Goal: Task Accomplishment & Management: Use online tool/utility

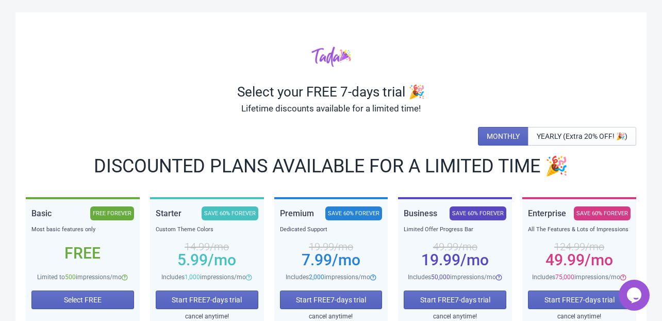
scroll to position [82, 0]
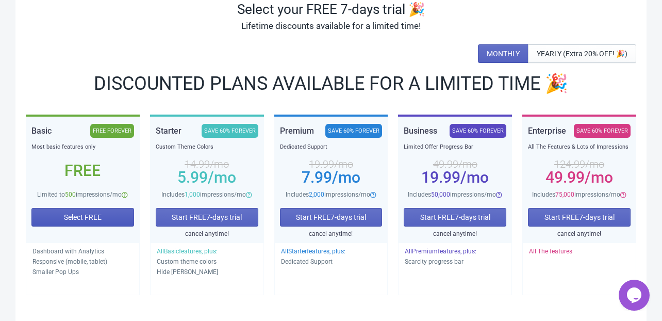
click at [56, 209] on button "Select FREE" at bounding box center [82, 217] width 103 height 19
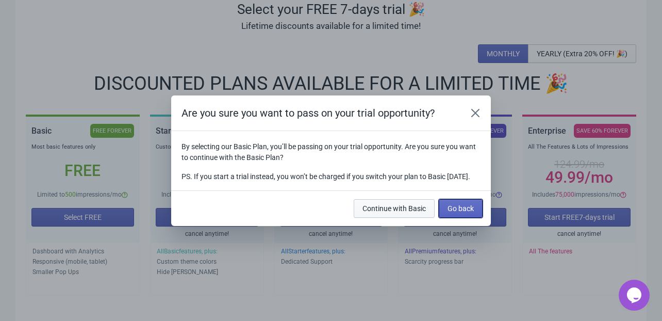
drag, startPoint x: 461, startPoint y: 218, endPoint x: 393, endPoint y: 206, distance: 68.6
click at [393, 206] on div "Continue with Basic Go back" at bounding box center [415, 206] width 133 height 23
click at [391, 212] on span "Continue with Basic" at bounding box center [393, 208] width 63 height 8
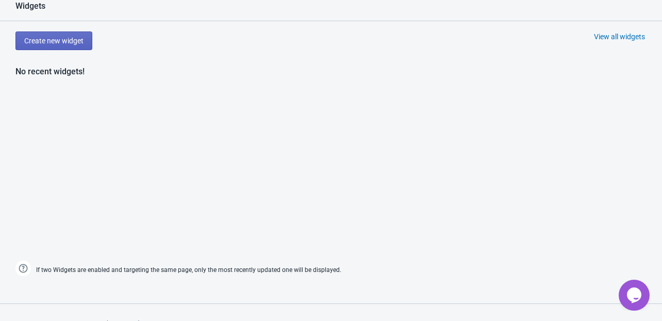
scroll to position [369, 0]
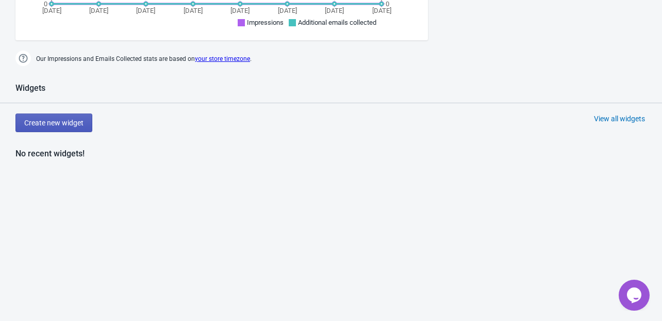
click at [69, 128] on button "Create new widget" at bounding box center [53, 122] width 77 height 19
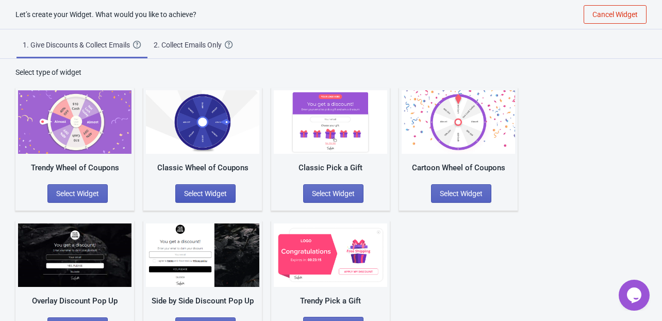
scroll to position [32, 0]
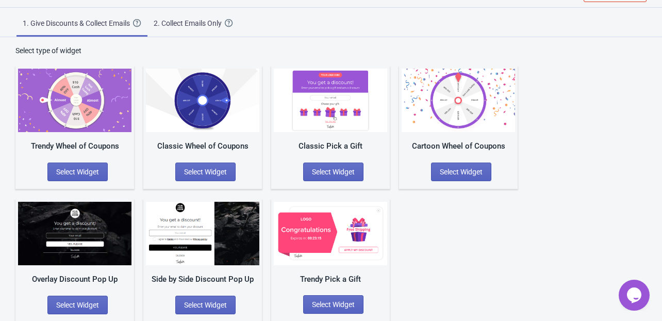
click at [182, 27] on div "2. Collect Emails Only" at bounding box center [189, 23] width 71 height 10
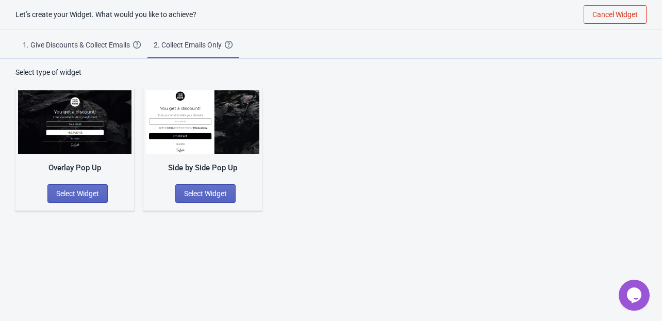
scroll to position [10, 0]
click at [58, 199] on button "Select Widget" at bounding box center [77, 193] width 60 height 19
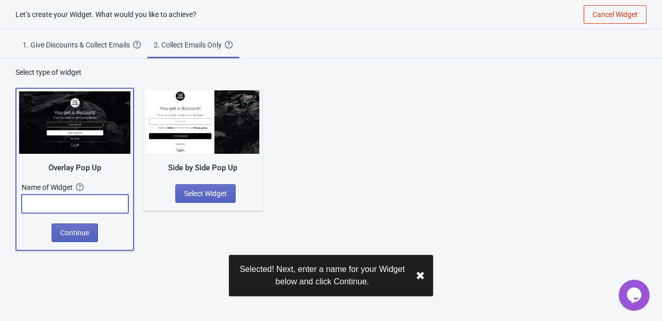
click at [58, 199] on input "text" at bounding box center [75, 203] width 107 height 19
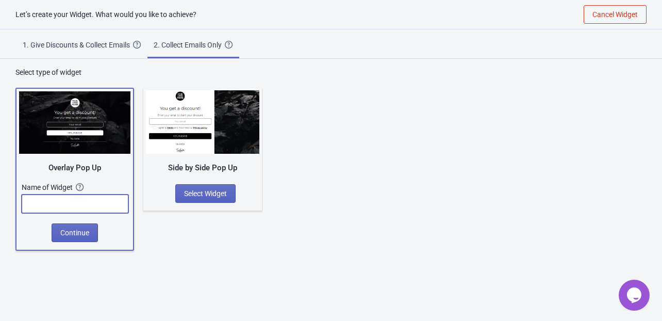
type input "ㅇ"
type input "ㅎ"
type input "sign up email"
click at [58, 228] on button "Continue" at bounding box center [75, 232] width 46 height 19
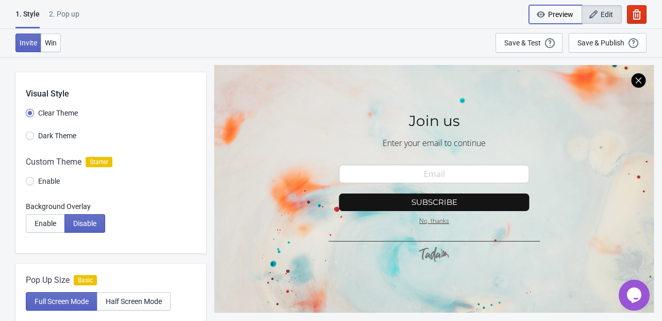
click at [553, 7] on button "Preview" at bounding box center [555, 14] width 53 height 19
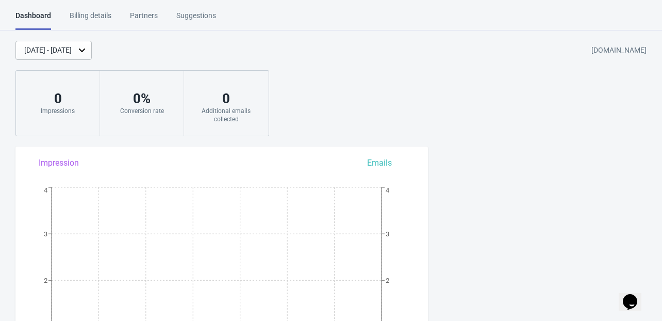
click at [357, 60] on div "Oct 8, 2025 - Oct 15, 2025 mnyr5u-sd.myshopify.com 0 Impressions 0 % Conversion…" at bounding box center [331, 88] width 662 height 95
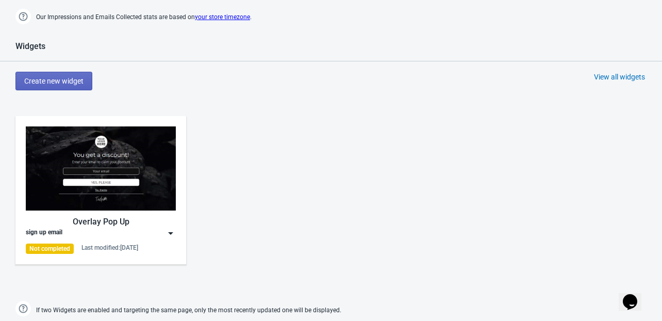
scroll to position [454, 0]
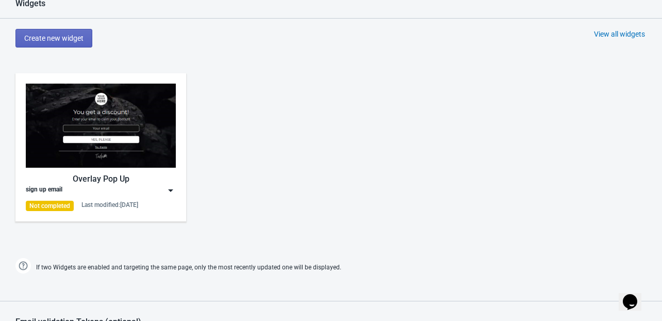
click at [278, 134] on div "Overlay Pop Up sign up email Not completed Last modified: 15.10.2025" at bounding box center [331, 156] width 662 height 186
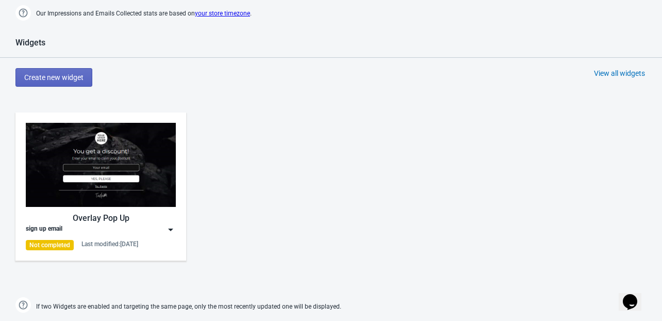
scroll to position [412, 0]
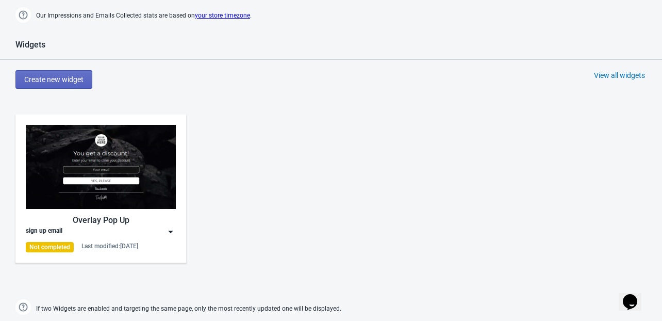
click at [249, 159] on div "Overlay Pop Up sign up email Not completed Last modified: 15.10.2025" at bounding box center [331, 197] width 662 height 186
click at [261, 136] on div "Overlay Pop Up sign up email Not completed Last modified: 15.10.2025" at bounding box center [331, 197] width 662 height 186
click at [72, 75] on span "Create new widget" at bounding box center [53, 79] width 59 height 8
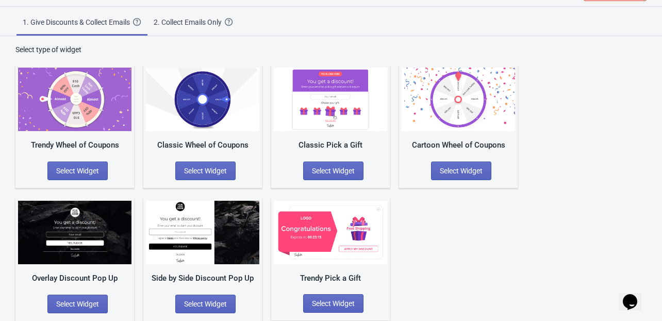
scroll to position [32, 0]
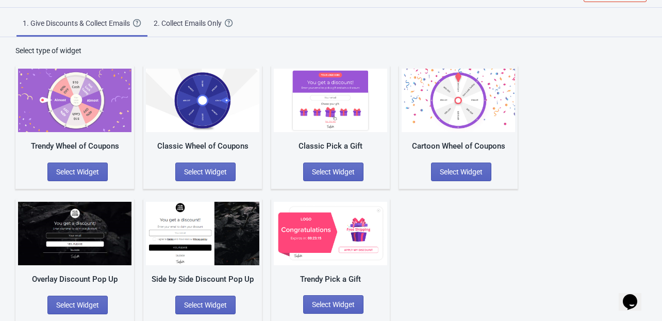
click at [190, 27] on div "2. Collect Emails Only" at bounding box center [189, 23] width 71 height 10
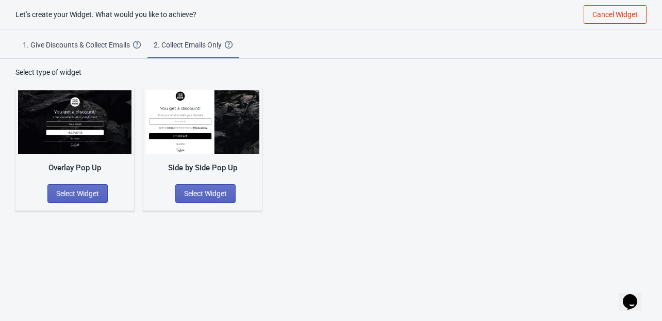
scroll to position [10, 0]
click at [103, 41] on div "1. Give Discounts & Collect Emails" at bounding box center [78, 45] width 110 height 10
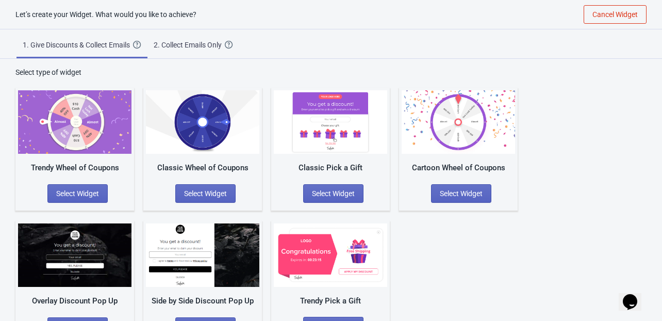
scroll to position [32, 0]
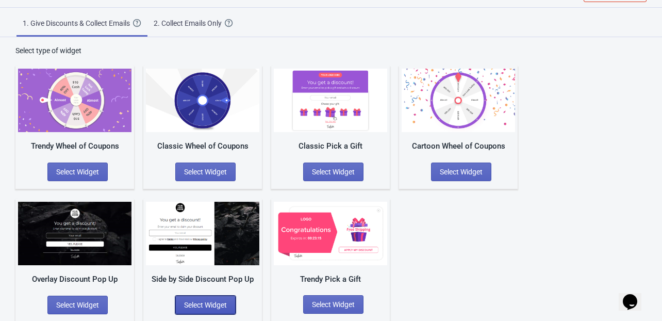
click at [195, 306] on span "Select Widget" at bounding box center [205, 305] width 43 height 8
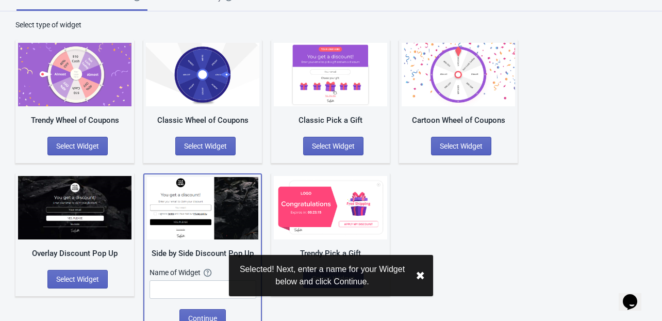
scroll to position [72, 0]
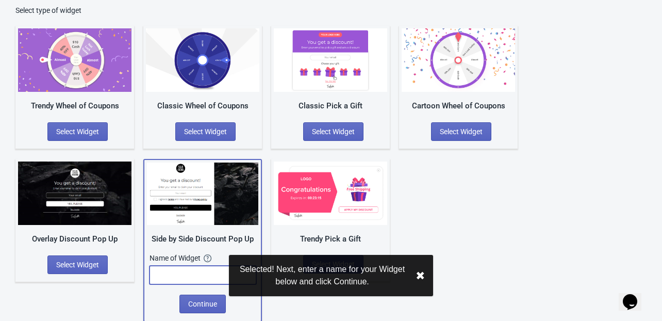
click at [189, 270] on input "text" at bounding box center [202, 274] width 107 height 19
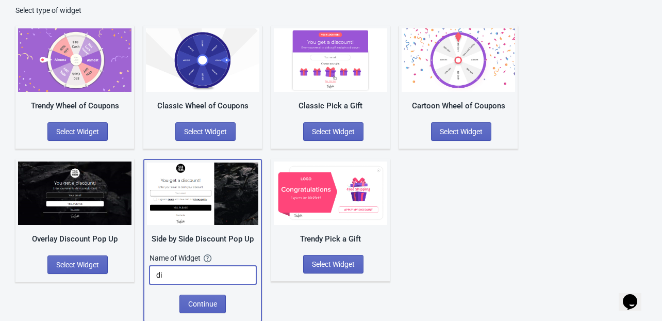
type input "d"
type input "pop up"
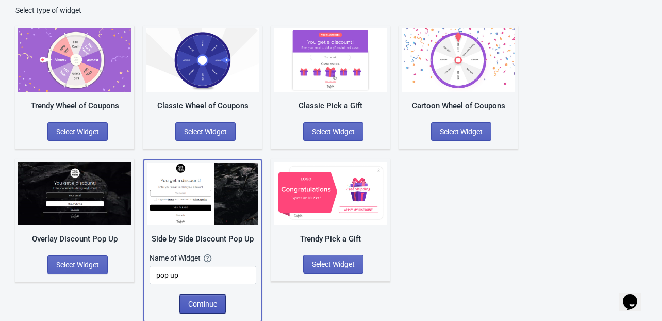
click at [210, 294] on button "Continue" at bounding box center [202, 303] width 46 height 19
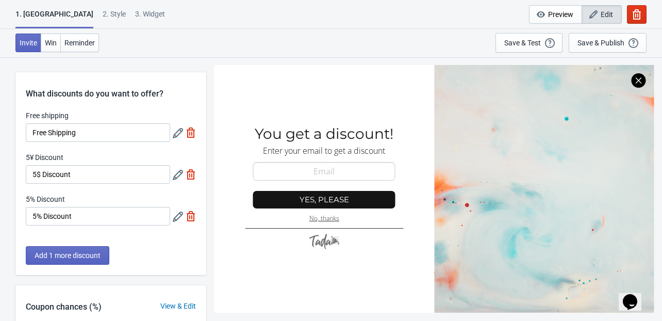
click at [218, 43] on div "Invite Win Reminder Save & Test Open a Widget Preview of your site so that you …" at bounding box center [331, 43] width 662 height 28
click at [224, 34] on div "Invite Win Reminder Save & Test Open a Widget Preview of your site so that you …" at bounding box center [331, 43] width 662 height 28
click at [103, 15] on div "2 . Style" at bounding box center [114, 18] width 23 height 18
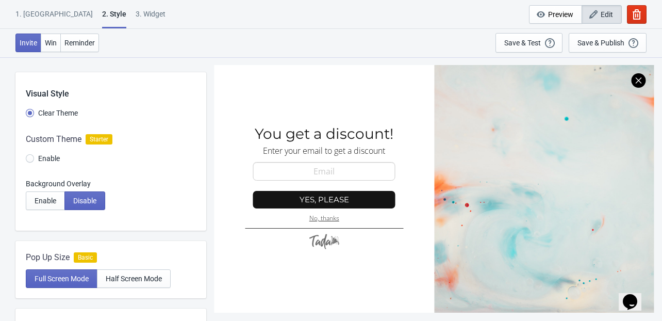
click at [136, 19] on div "3. Widget" at bounding box center [151, 18] width 30 height 18
select select "once"
select select "1"
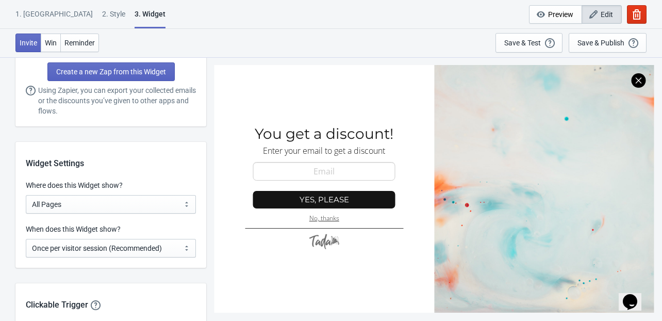
scroll to position [783, 0]
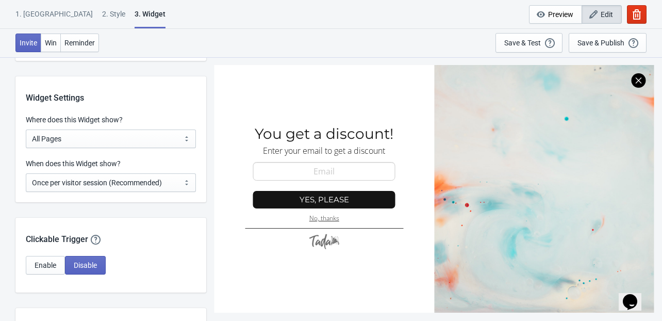
click at [38, 13] on div "1. Coupon" at bounding box center [53, 18] width 77 height 18
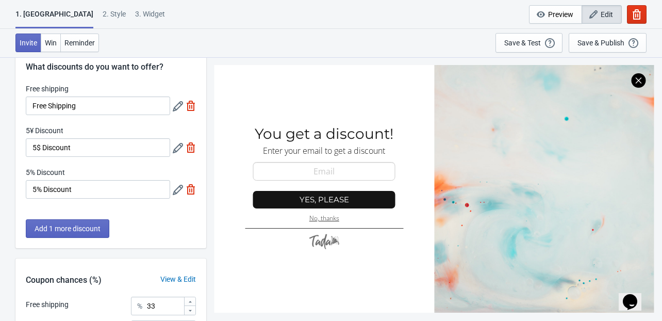
scroll to position [41, 0]
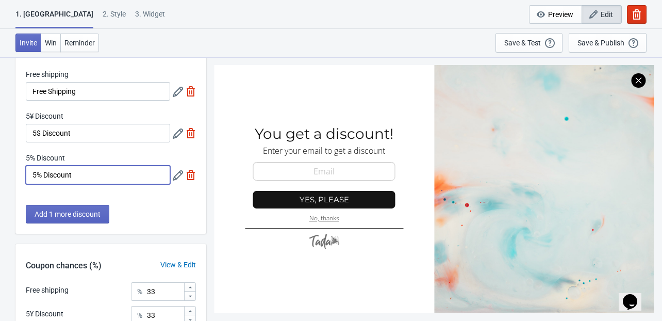
click at [35, 175] on input "5% Discount" at bounding box center [98, 174] width 144 height 19
type input "10% Discount"
click at [140, 202] on div "What discounts do you want to offer? Free shipping Free Shipping 5¥ Discount 5$…" at bounding box center [110, 132] width 191 height 203
click at [192, 131] on img at bounding box center [191, 133] width 10 height 10
type input "50"
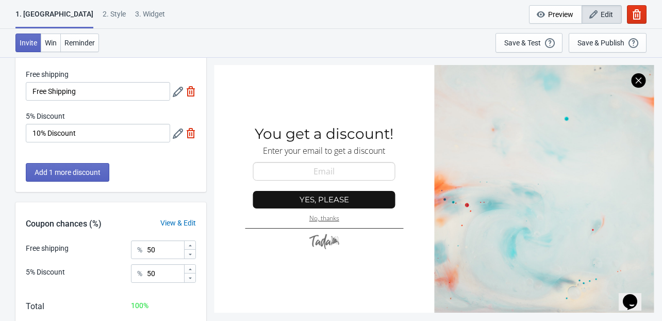
click at [189, 91] on img at bounding box center [191, 91] width 10 height 10
type input "100"
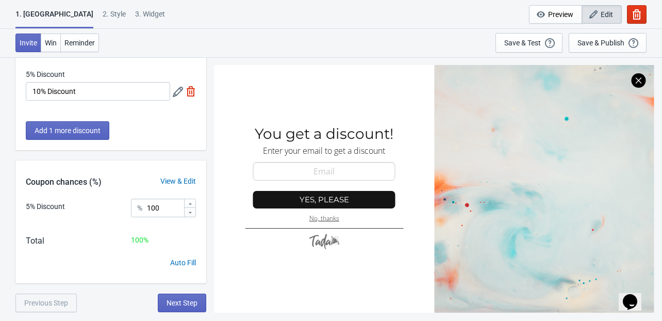
click at [135, 122] on div "Add 1 more discount" at bounding box center [110, 135] width 191 height 29
drag, startPoint x: 94, startPoint y: 129, endPoint x: 39, endPoint y: 74, distance: 78.4
click at [54, 80] on div "What discounts do you want to offer? 5% Discount 10% Discount Add 1 more discou…" at bounding box center [110, 90] width 191 height 119
drag, startPoint x: 33, startPoint y: 72, endPoint x: 69, endPoint y: 77, distance: 36.4
click at [69, 77] on div "5% Discount" at bounding box center [98, 75] width 144 height 13
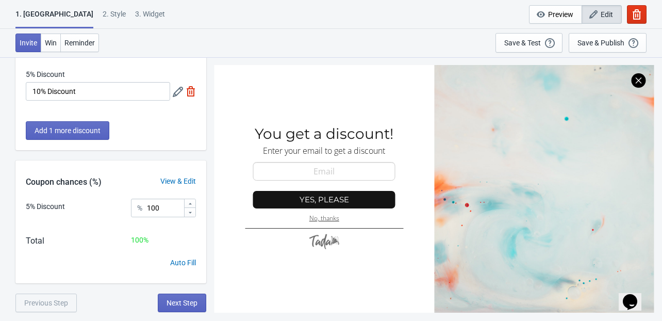
drag, startPoint x: 121, startPoint y: 121, endPoint x: 127, endPoint y: 118, distance: 7.4
click at [122, 121] on div "Add 1 more discount" at bounding box center [110, 135] width 191 height 29
click at [176, 89] on icon at bounding box center [178, 92] width 10 height 10
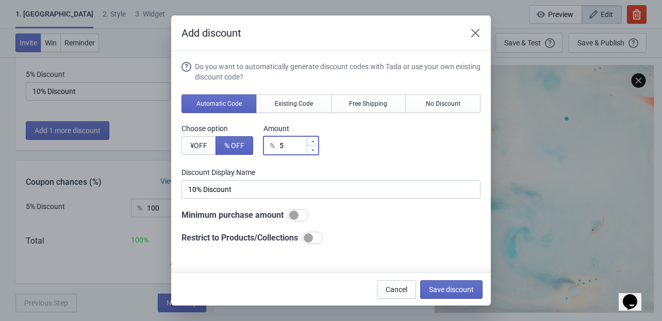
drag, startPoint x: 288, startPoint y: 144, endPoint x: 280, endPoint y: 144, distance: 7.2
click at [280, 144] on input "5" at bounding box center [292, 145] width 27 height 19
type input "1"
type input "1% Discount"
type input "10"
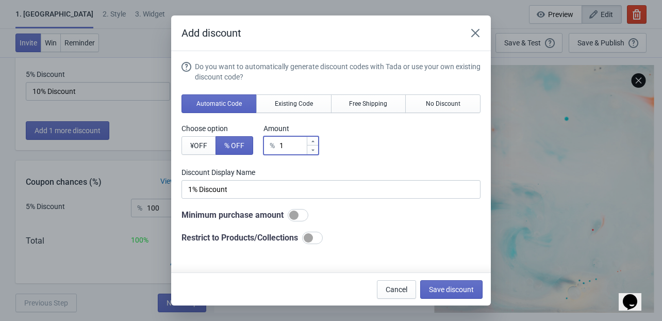
type input "10% Discount"
type input "10"
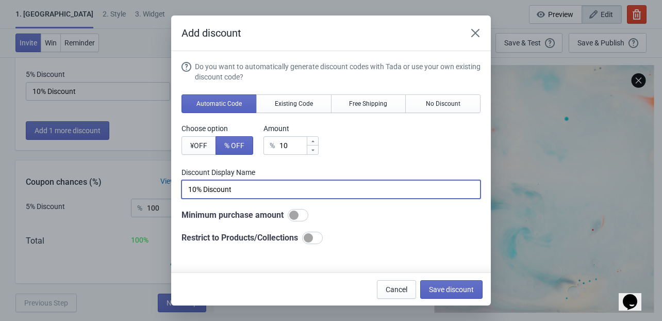
drag, startPoint x: 204, startPoint y: 189, endPoint x: 248, endPoint y: 192, distance: 45.0
click at [248, 192] on input "10% Discount" at bounding box center [330, 189] width 299 height 19
type input "10% OFF"
click at [297, 219] on div at bounding box center [298, 215] width 21 height 12
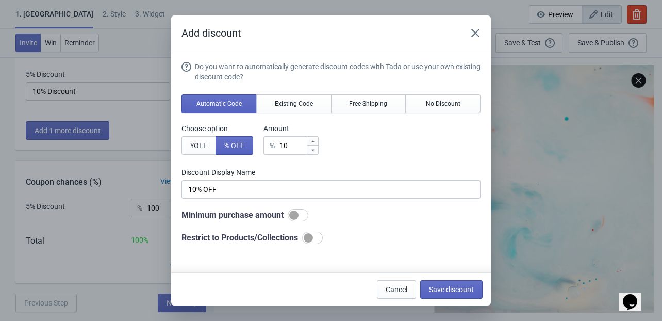
checkbox input "true"
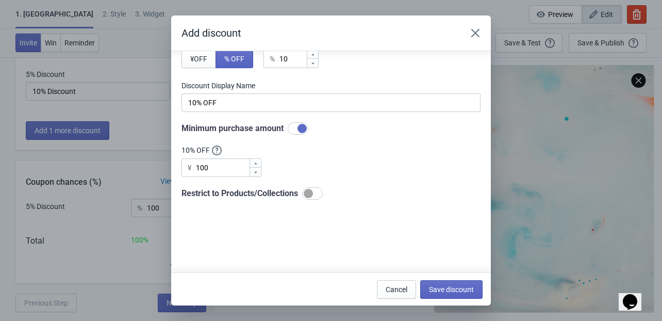
scroll to position [97, 0]
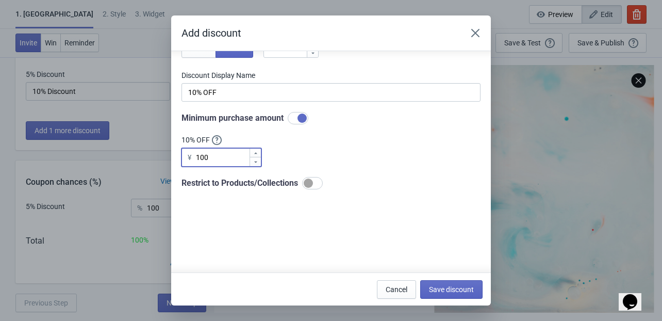
click at [196, 160] on input "100" at bounding box center [222, 157] width 54 height 19
click at [242, 222] on div "Do you want to automatically generate discount codes with Tada or use your own …" at bounding box center [330, 114] width 299 height 301
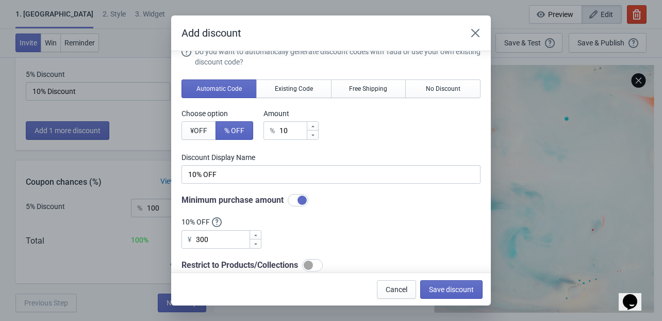
scroll to position [14, 0]
click at [207, 242] on input "300" at bounding box center [222, 239] width 54 height 19
click at [199, 239] on input "300" at bounding box center [222, 239] width 54 height 19
click at [208, 237] on input "300" at bounding box center [222, 239] width 54 height 19
type input "3000"
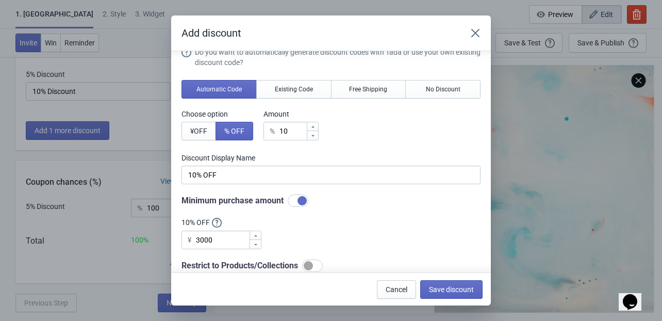
click at [243, 277] on div "Cancel Save discount" at bounding box center [326, 285] width 311 height 27
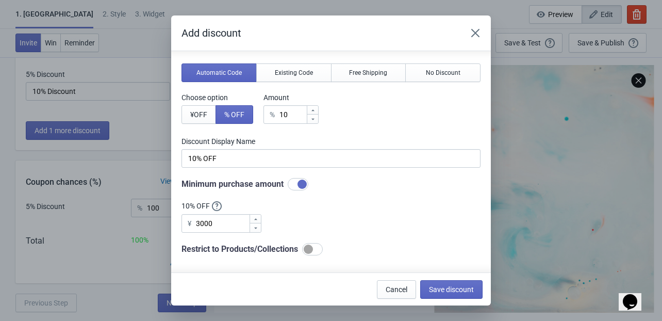
scroll to position [82, 0]
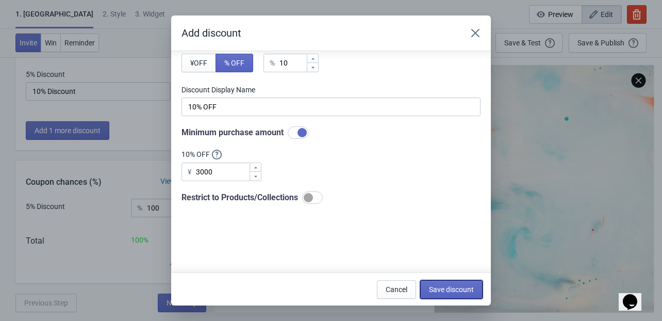
drag, startPoint x: 437, startPoint y: 285, endPoint x: 424, endPoint y: 179, distance: 105.9
click at [424, 179] on div "Add discount Do you want to automatically generate discount codes with Tada or …" at bounding box center [331, 160] width 320 height 290
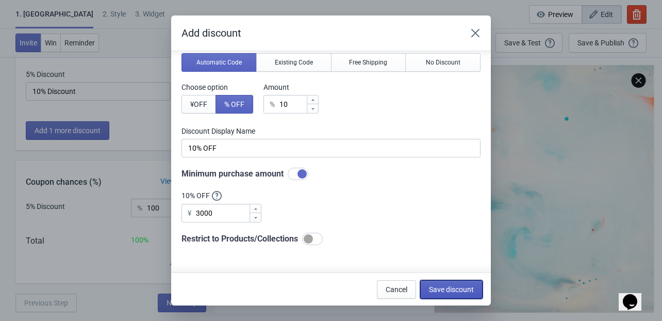
click at [457, 291] on span "Save discount" at bounding box center [451, 289] width 45 height 8
type input "10% OFF"
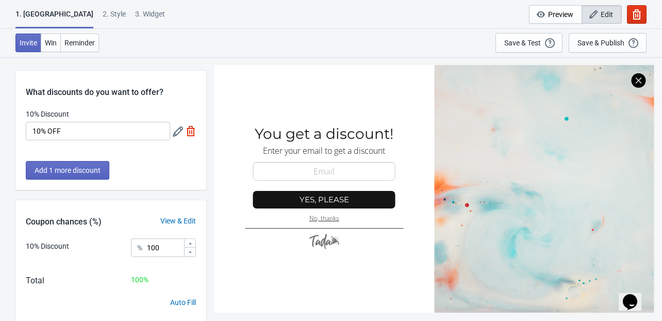
scroll to position [0, 0]
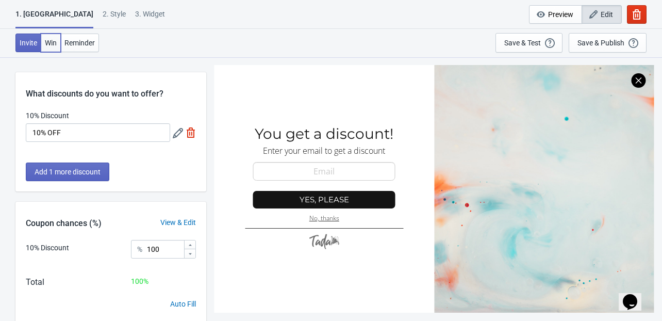
click at [54, 45] on span "Win" at bounding box center [51, 43] width 12 height 8
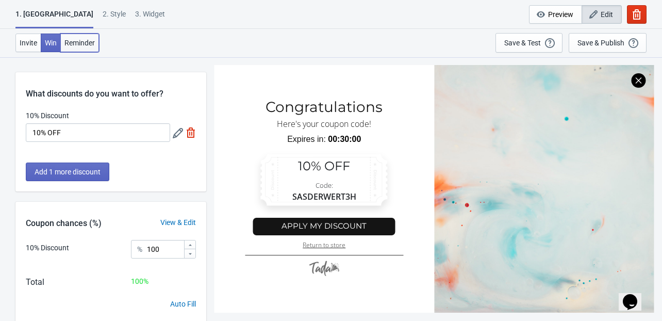
click at [82, 37] on button "Reminder" at bounding box center [79, 43] width 39 height 19
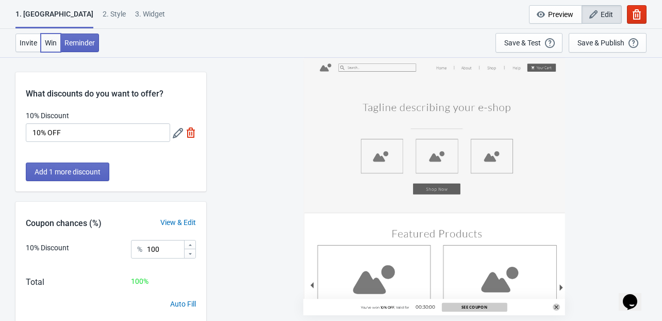
click at [46, 42] on span "Win" at bounding box center [51, 43] width 12 height 8
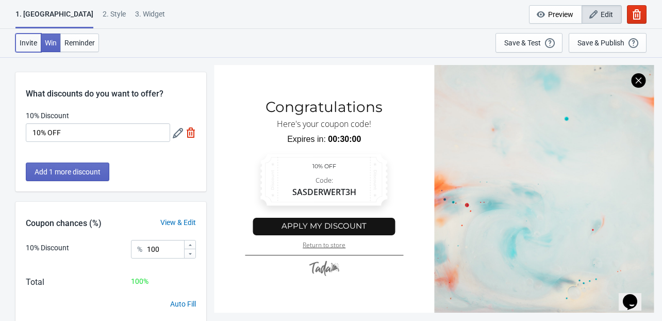
click at [30, 47] on button "Invite" at bounding box center [28, 43] width 26 height 19
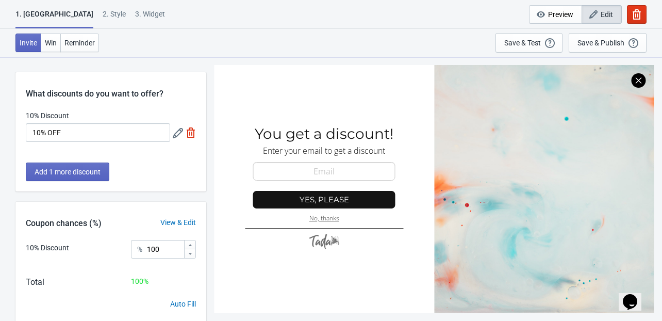
click at [103, 13] on div "2 . Style" at bounding box center [114, 18] width 23 height 18
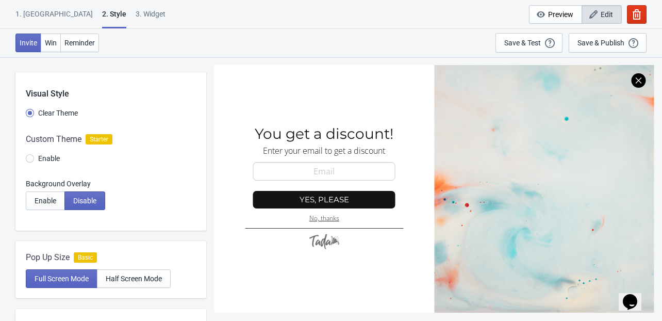
click at [62, 130] on div at bounding box center [110, 151] width 191 height 56
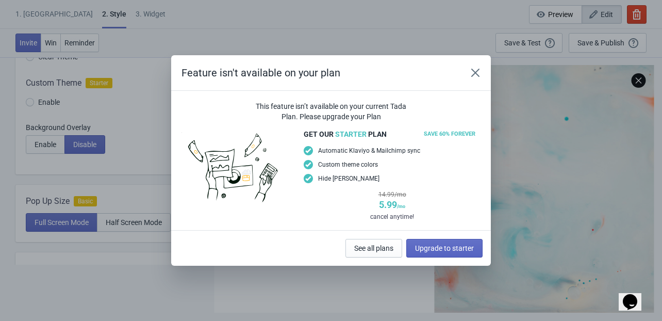
scroll to position [42, 0]
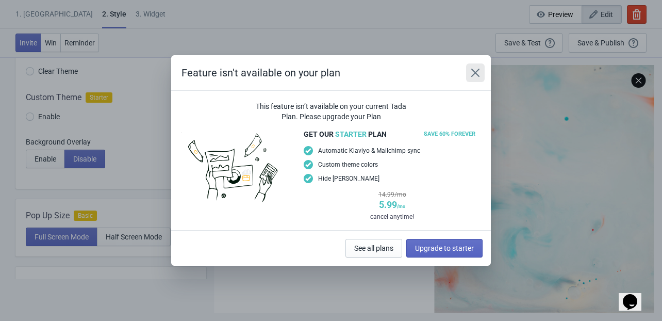
click at [479, 76] on icon "Close" at bounding box center [475, 73] width 10 height 10
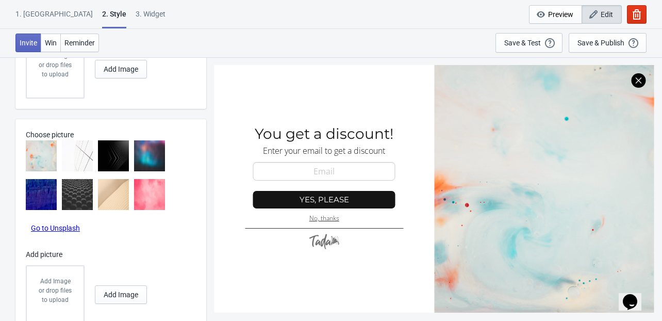
scroll to position [458, 0]
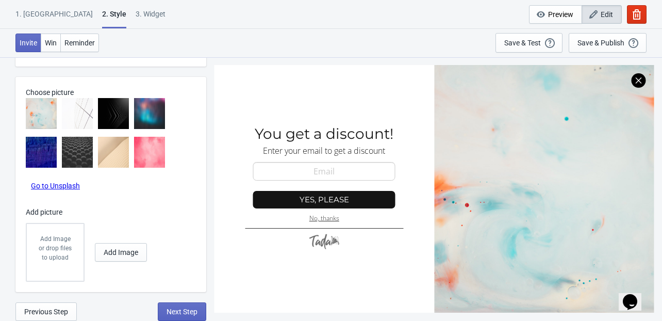
click at [141, 189] on div "Choose picture Go to Unsplash Add picture Add Image or drop files to upload Add…" at bounding box center [110, 184] width 191 height 215
click at [120, 248] on span "Add Image" at bounding box center [121, 252] width 35 height 8
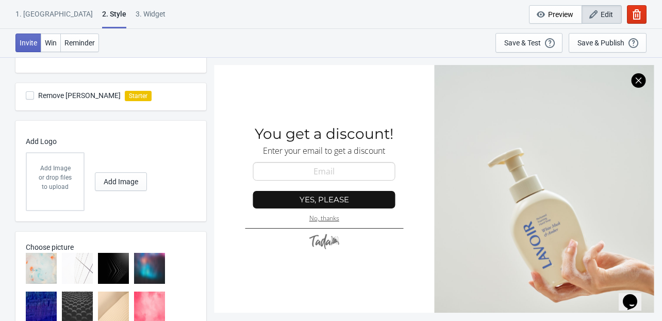
scroll to position [252, 0]
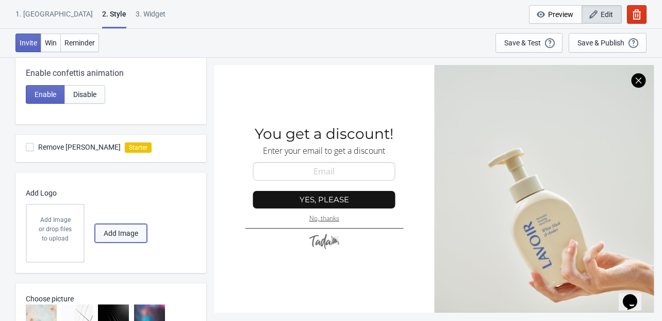
click at [117, 235] on span "Add Image" at bounding box center [121, 233] width 35 height 8
radio input "true"
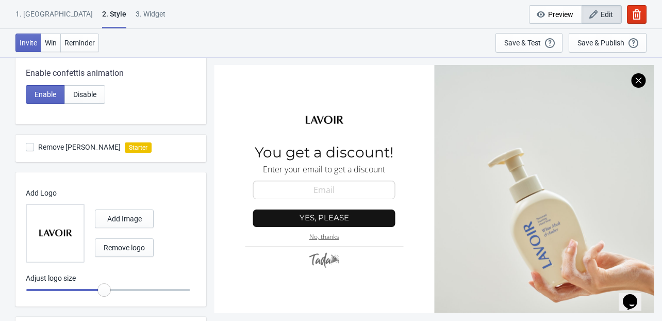
scroll to position [169, 0]
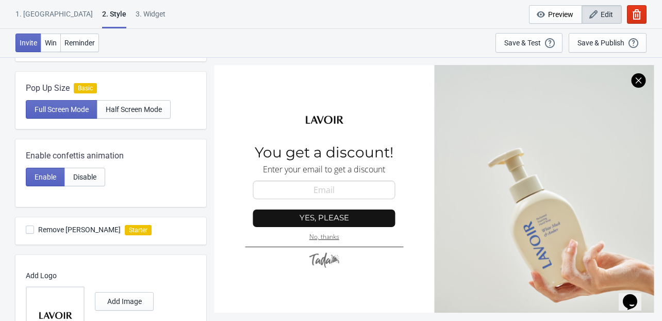
click at [29, 229] on span at bounding box center [30, 229] width 8 height 8
click at [26, 229] on input "Remove [PERSON_NAME]" at bounding box center [26, 234] width 1 height 19
checkbox input "false"
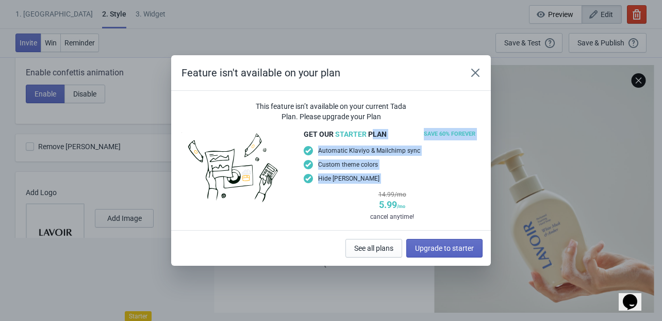
drag, startPoint x: 372, startPoint y: 132, endPoint x: 351, endPoint y: 196, distance: 67.0
click at [351, 196] on div "get our Starter plan SAVE 60% FOREVER Automatic Klaviyo & Mailchimp sync Custom…" at bounding box center [392, 174] width 177 height 93
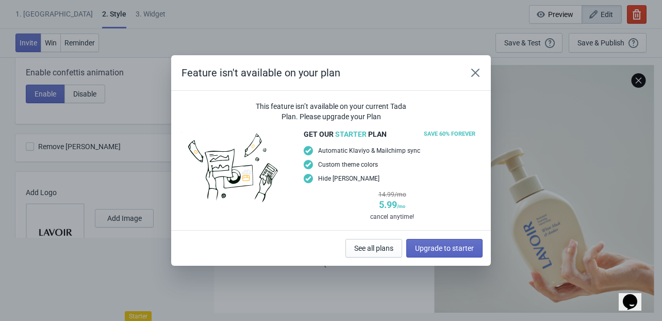
click at [351, 199] on div "5.99 /mo" at bounding box center [392, 205] width 177 height 12
click at [373, 113] on div "This feature isn’t available on your current Tada Plan. Please upgrade your Plan" at bounding box center [331, 111] width 157 height 21
click at [478, 75] on icon "Close" at bounding box center [475, 73] width 10 height 10
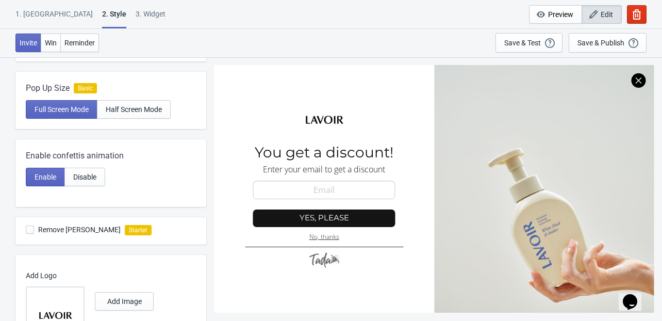
click at [72, 198] on div "Enable confettis animation Enable Disable" at bounding box center [110, 173] width 191 height 68
click at [157, 185] on div "Enable Disable" at bounding box center [111, 177] width 170 height 19
click at [163, 166] on div "Enable confettis animation Enable Disable" at bounding box center [111, 167] width 170 height 37
drag, startPoint x: 62, startPoint y: 153, endPoint x: 90, endPoint y: 157, distance: 28.1
click at [90, 157] on span "Enable confettis animation" at bounding box center [75, 155] width 98 height 12
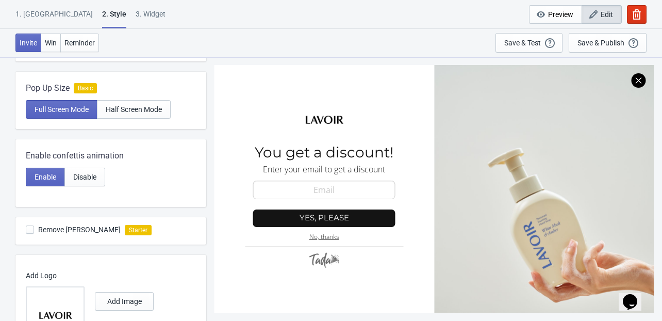
click at [94, 157] on span "Enable confettis animation" at bounding box center [75, 155] width 98 height 12
click at [129, 160] on div "Enable confettis animation" at bounding box center [111, 155] width 170 height 12
click at [129, 179] on div "Enable Disable" at bounding box center [111, 177] width 170 height 19
click at [87, 178] on span "Disable" at bounding box center [84, 177] width 23 height 8
click at [51, 176] on span "Enable" at bounding box center [46, 177] width 22 height 8
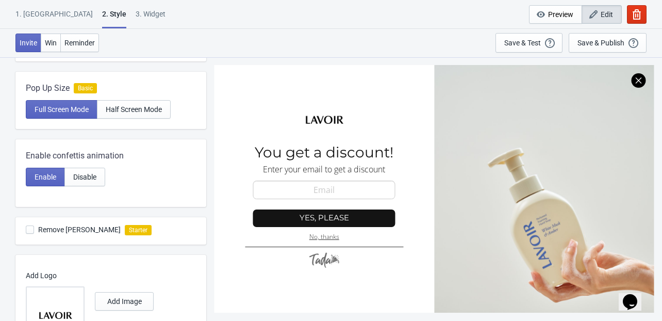
click at [153, 173] on div "Enable Disable" at bounding box center [111, 177] width 170 height 19
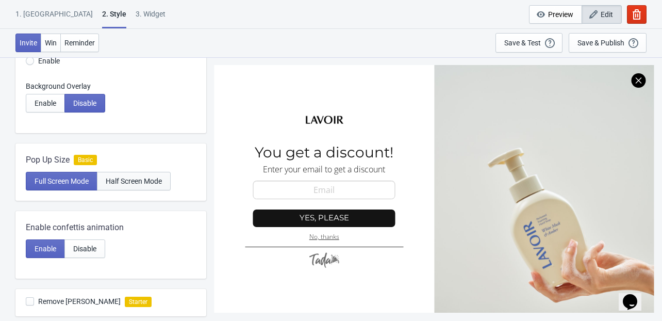
scroll to position [87, 0]
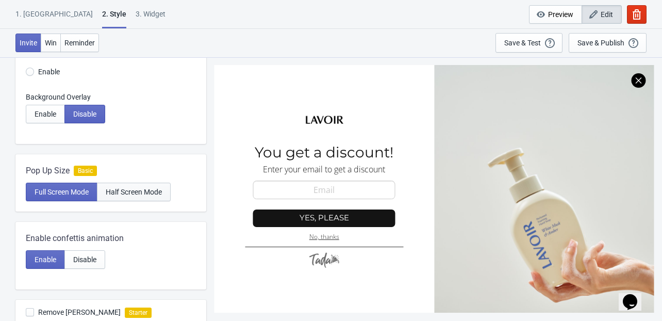
click at [146, 190] on span "Half Screen Mode" at bounding box center [134, 192] width 56 height 8
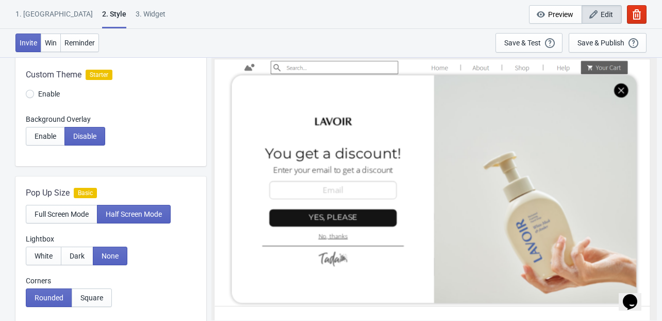
scroll to position [45, 0]
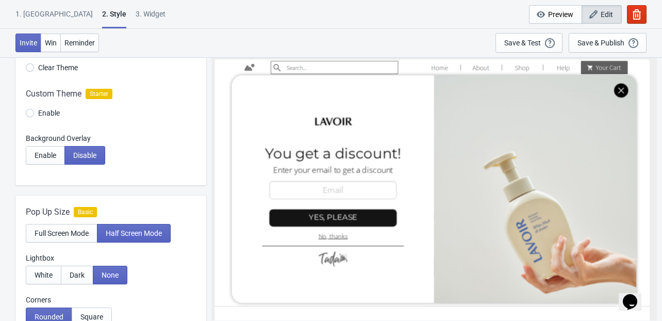
click at [140, 204] on div "Pop Up Size Basic Full Screen Mode Half Screen Mode Lightbox White Dark None Co…" at bounding box center [110, 270] width 191 height 151
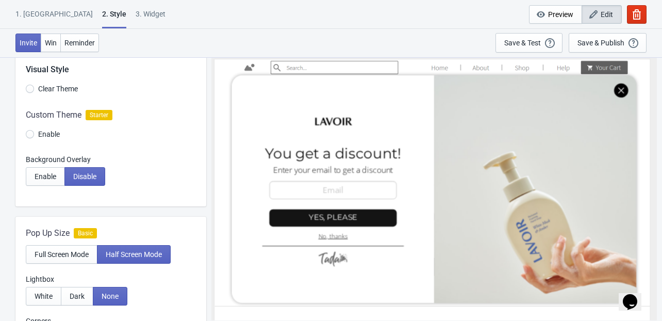
scroll to position [4, 0]
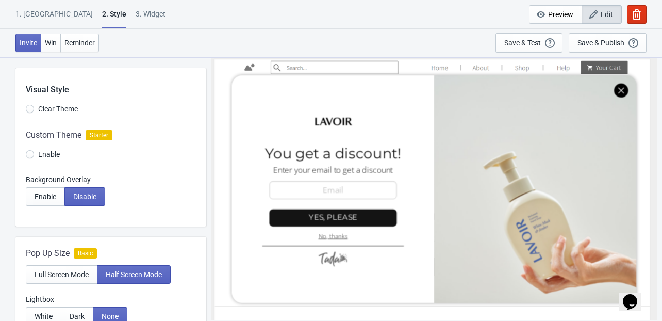
click at [138, 199] on div "Enable Disable" at bounding box center [111, 196] width 170 height 19
click at [144, 184] on label "Background Overlay" at bounding box center [111, 179] width 170 height 10
click at [52, 199] on span "Enable" at bounding box center [46, 196] width 22 height 8
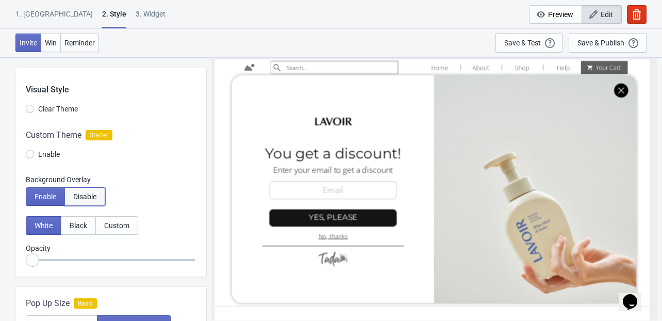
click at [82, 193] on span "Disable" at bounding box center [84, 196] width 23 height 8
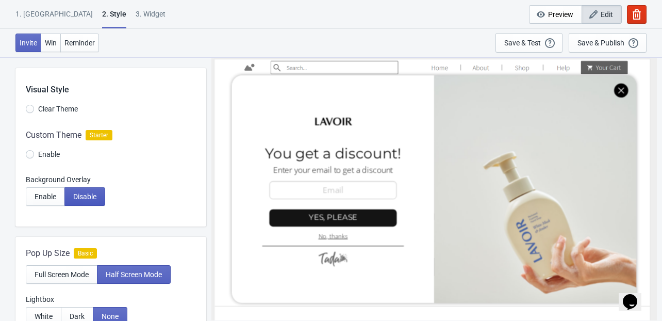
click at [64, 198] on button "Disable" at bounding box center [84, 196] width 41 height 19
click at [59, 198] on button "Enable" at bounding box center [45, 196] width 39 height 19
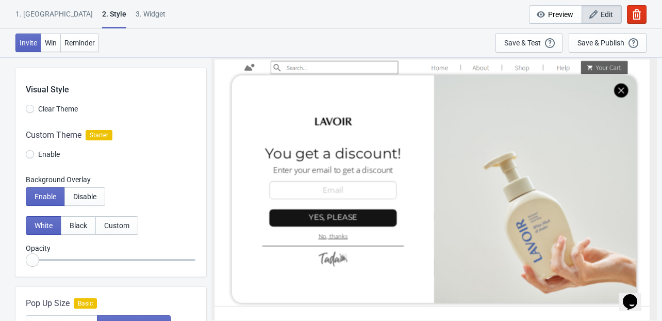
radio input "true"
type input "0.15"
radio input "true"
type input "0.2"
radio input "true"
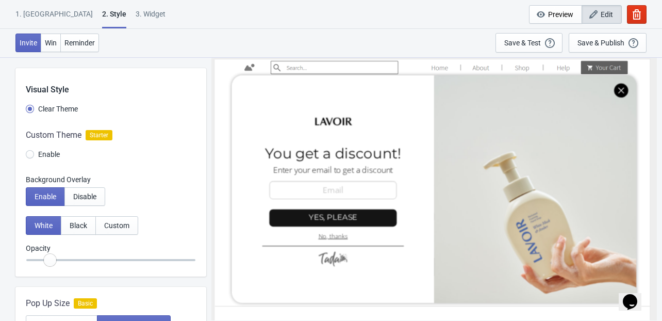
type input "0.25"
radio input "true"
type input "0.3"
radio input "true"
drag, startPoint x: 33, startPoint y: 258, endPoint x: 74, endPoint y: 264, distance: 41.6
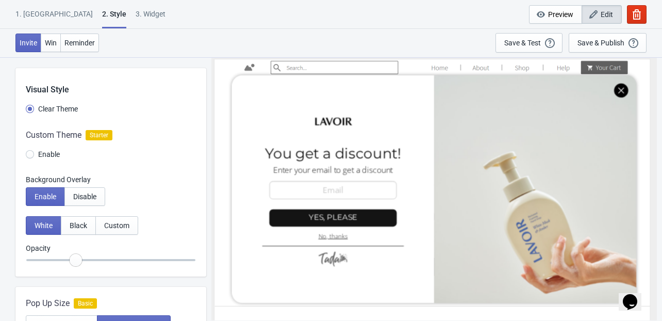
type input "0.35"
click at [74, 264] on input "range" at bounding box center [111, 260] width 170 height 19
radio input "true"
type input "0.4"
radio input "true"
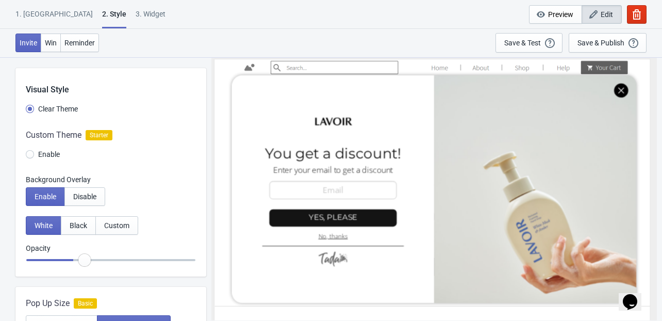
type input "0.45"
radio input "true"
type input "0.55"
radio input "true"
type input "0.6"
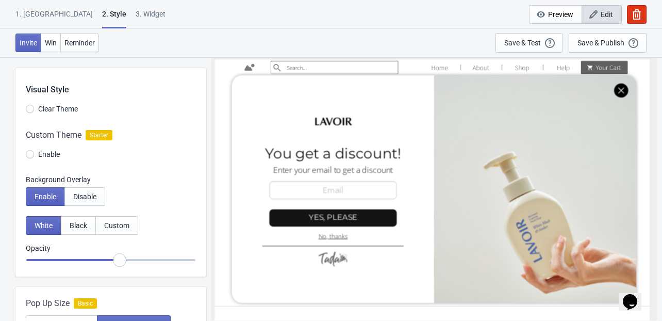
radio input "true"
type input "0.65"
radio input "true"
drag, startPoint x: 75, startPoint y: 260, endPoint x: 134, endPoint y: 262, distance: 58.8
type input "0.7"
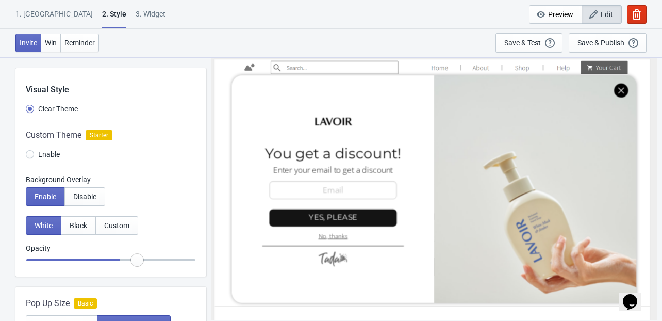
click at [134, 262] on input "range" at bounding box center [111, 260] width 170 height 19
radio input "true"
type input "0.65"
radio input "true"
type input "0.6"
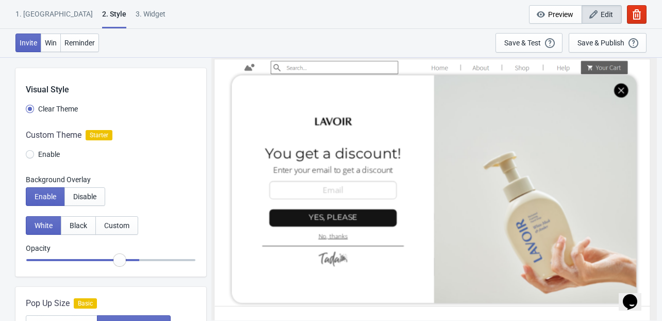
radio input "true"
type input "0.55"
radio input "true"
type input "0.4"
radio input "true"
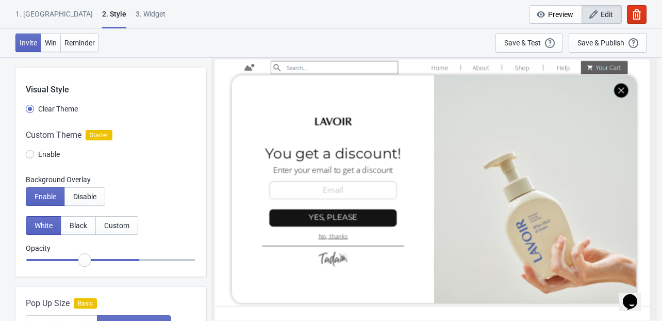
type input "0.2"
radio input "true"
drag, startPoint x: 138, startPoint y: 259, endPoint x: -85, endPoint y: 238, distance: 224.2
type input "0.1"
click at [26, 251] on input "range" at bounding box center [111, 260] width 170 height 19
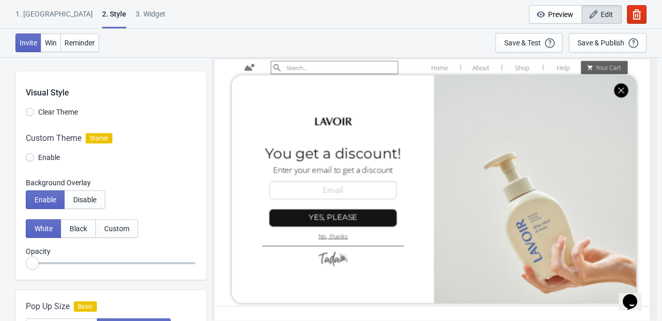
scroll to position [0, 0]
click at [39, 156] on div at bounding box center [110, 151] width 191 height 56
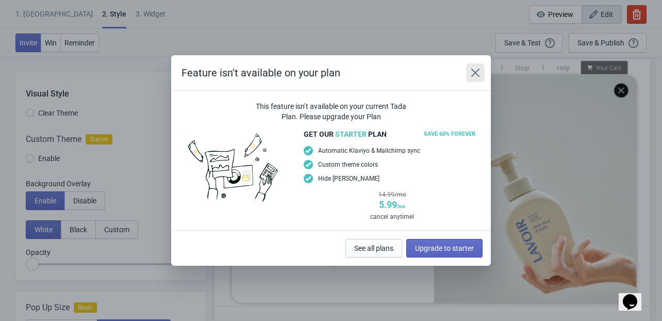
click at [478, 76] on icon "Close" at bounding box center [475, 73] width 8 height 8
radio input "true"
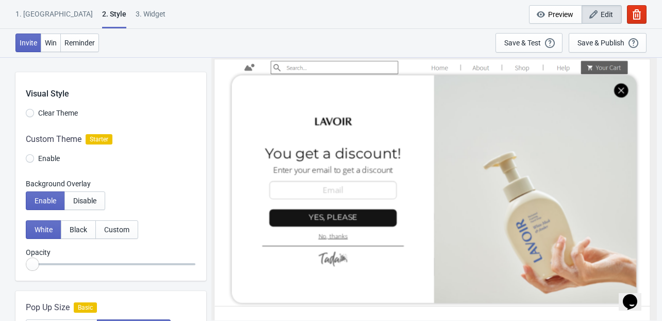
click at [149, 120] on div "Clear Theme" at bounding box center [116, 114] width 180 height 17
click at [136, 15] on div "3. Widget" at bounding box center [151, 18] width 30 height 18
select select "once"
select select "1"
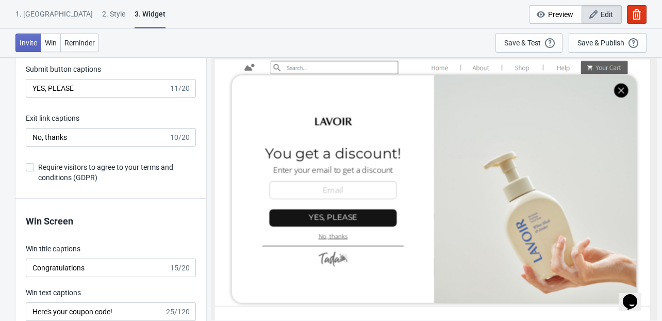
scroll to position [1691, 0]
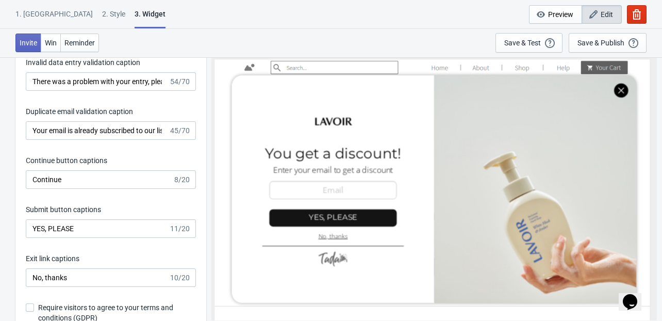
click at [166, 153] on div "Pop-Up title captions You get a discount! 19/25 Invitation Instruction Captions…" at bounding box center [110, 70] width 191 height 538
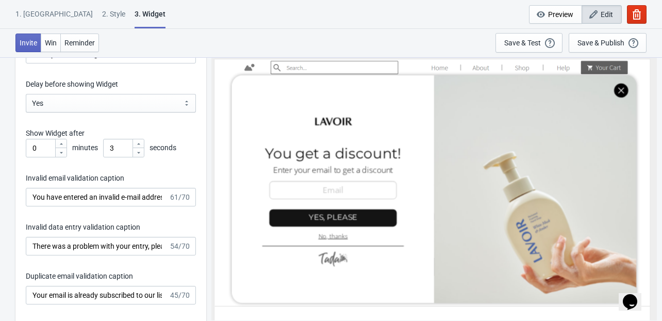
scroll to position [1402, 0]
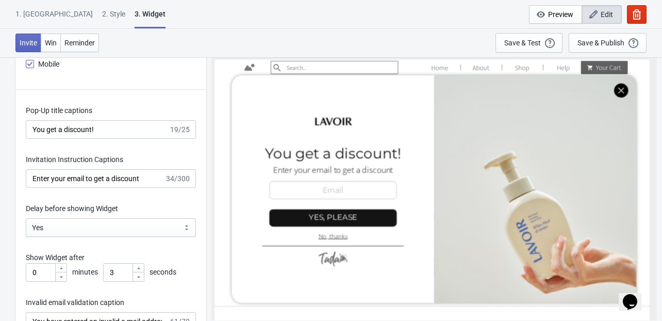
click at [34, 105] on label "Pop-Up title captions" at bounding box center [59, 110] width 66 height 10
click at [34, 120] on input "You get a discount!" at bounding box center [97, 129] width 143 height 19
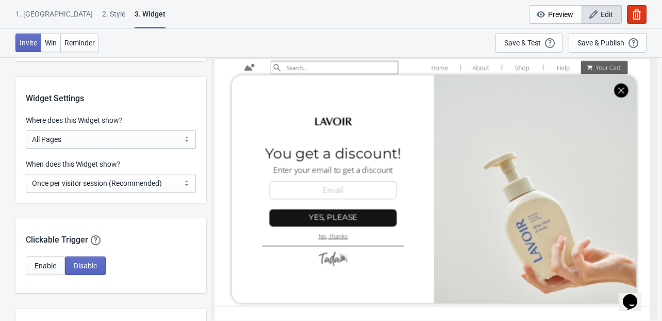
scroll to position [783, 0]
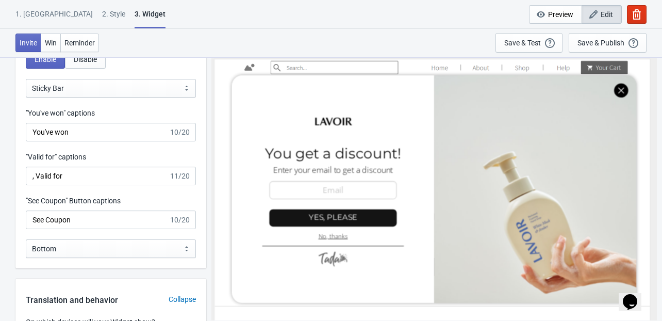
scroll to position [1072, 0]
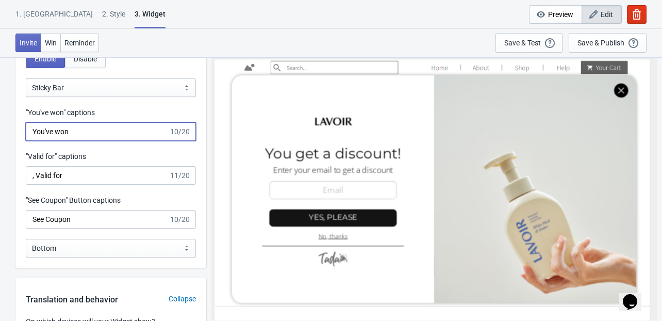
click at [105, 127] on input "You've won" at bounding box center [97, 131] width 143 height 19
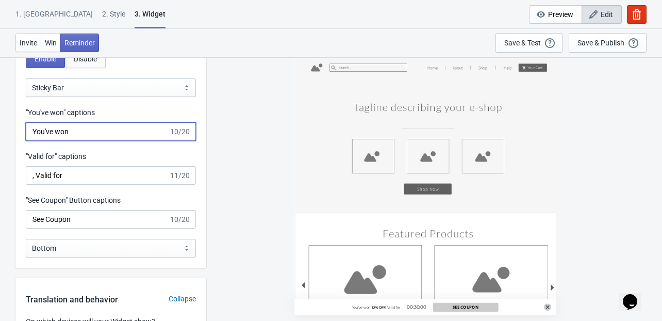
drag, startPoint x: 84, startPoint y: 131, endPoint x: 12, endPoint y: 128, distance: 71.2
paste input "当選しました"
type input "当選しました"
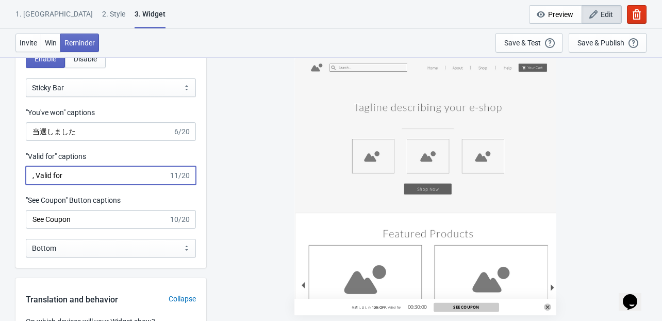
drag, startPoint x: 66, startPoint y: 175, endPoint x: 10, endPoint y: 171, distance: 56.3
paste input "有効期限"
type input "有効期限"
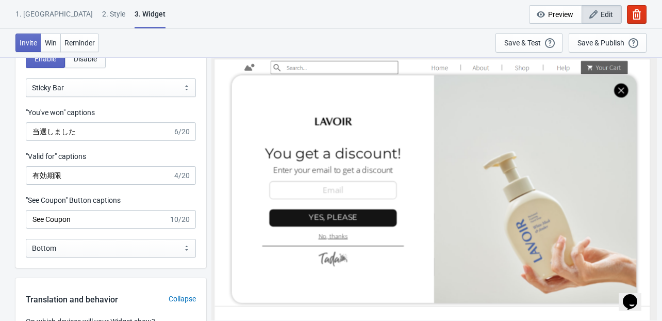
click at [74, 219] on input "See Coupon" at bounding box center [97, 219] width 143 height 19
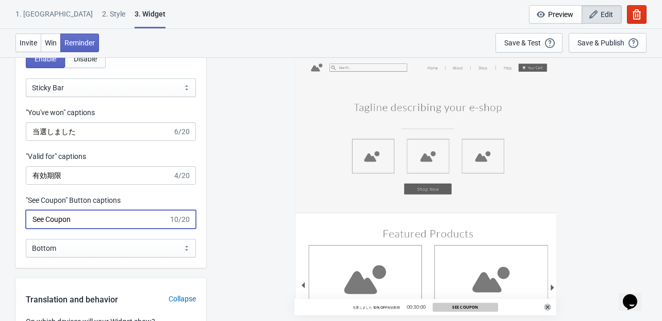
drag, startPoint x: 72, startPoint y: 219, endPoint x: 19, endPoint y: 224, distance: 53.9
click at [19, 224] on div ""See Coupon" Button captions See Coupon 10/20" at bounding box center [110, 212] width 191 height 34
paste input "クーポンを見る"
type input "クーポンを見る"
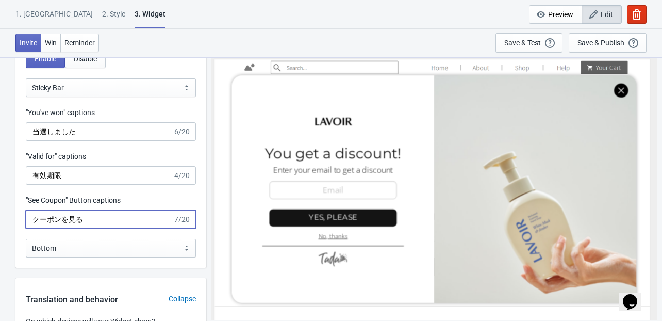
click at [97, 219] on input "クーポンを見る" at bounding box center [99, 219] width 147 height 19
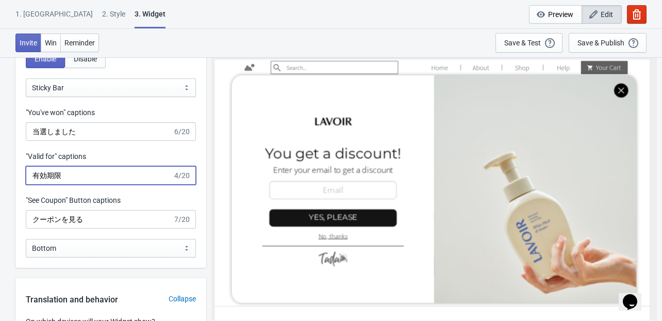
drag, startPoint x: 31, startPoint y: 174, endPoint x: 39, endPoint y: 178, distance: 8.1
click at [31, 174] on input "有効期限" at bounding box center [99, 175] width 147 height 19
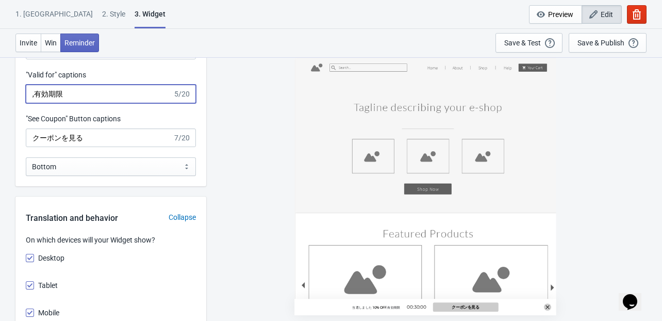
scroll to position [1155, 0]
type input ",有効期限"
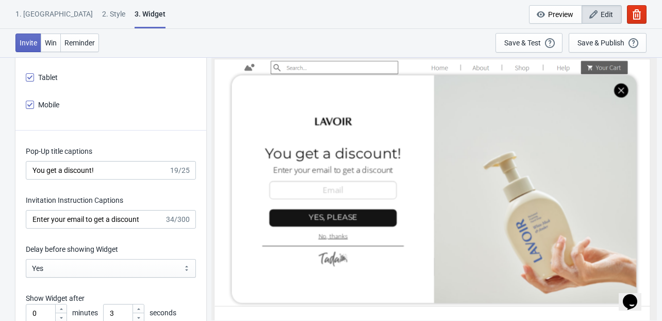
scroll to position [1402, 0]
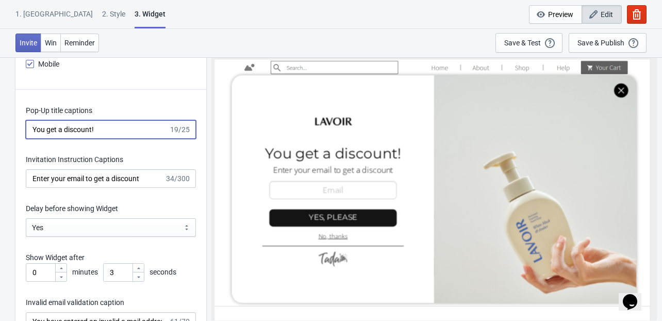
drag, startPoint x: 128, startPoint y: 130, endPoint x: 41, endPoint y: 127, distance: 87.1
click at [41, 127] on input "You get a discount!" at bounding box center [97, 129] width 143 height 19
click at [36, 128] on input "You get a discount!" at bounding box center [97, 129] width 143 height 19
drag, startPoint x: 32, startPoint y: 128, endPoint x: 91, endPoint y: 124, distance: 58.9
click at [91, 124] on input "You get a discount!" at bounding box center [97, 129] width 143 height 19
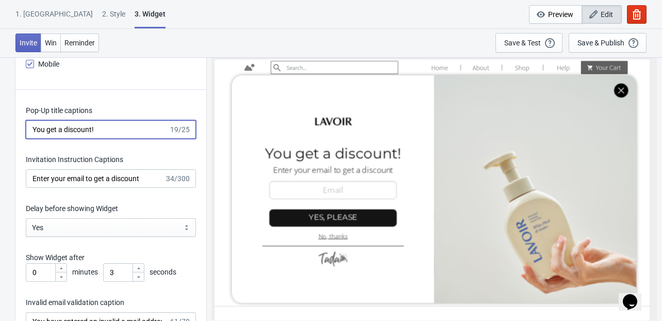
paste input "割引をゲット！"
click at [97, 129] on input "割引をゲット！!" at bounding box center [99, 129] width 147 height 19
drag, startPoint x: 103, startPoint y: 127, endPoint x: -18, endPoint y: 124, distance: 121.2
paste input
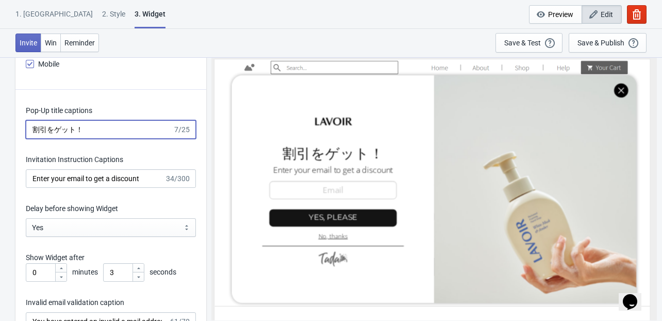
type input "割引をゲット！"
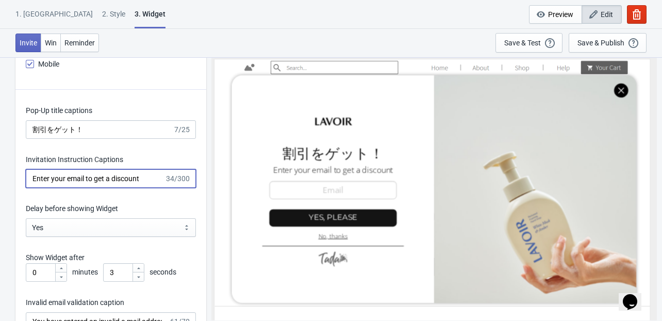
click at [153, 181] on input "Enter your email to get a discount" at bounding box center [95, 178] width 139 height 19
drag, startPoint x: 149, startPoint y: 177, endPoint x: -13, endPoint y: 171, distance: 163.0
paste input "メールアドレスを入力して割引を受け取る"
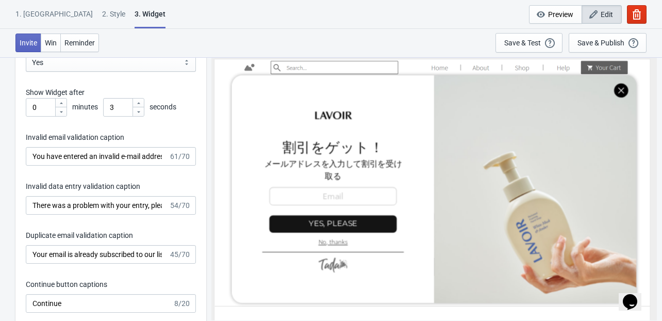
scroll to position [1567, 0]
type input "メールアドレスを入力して割引を受け取る"
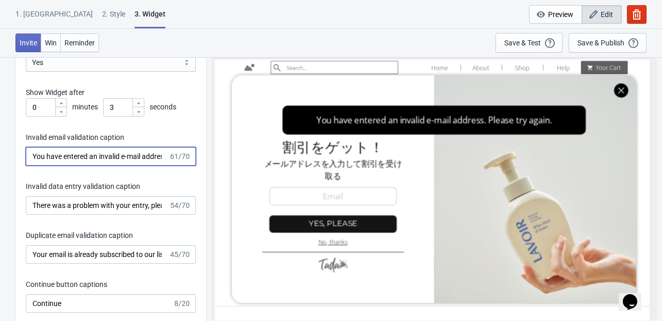
click at [127, 154] on input "You have entered an invalid e-mail address. Please try again." at bounding box center [97, 156] width 143 height 19
click at [94, 156] on input "You have entered an invalid e-mail address. Please try again." at bounding box center [97, 156] width 143 height 19
paste input "無効なメールアドレスが入力されています"
type input "無効なメールアドレスが入力されています"
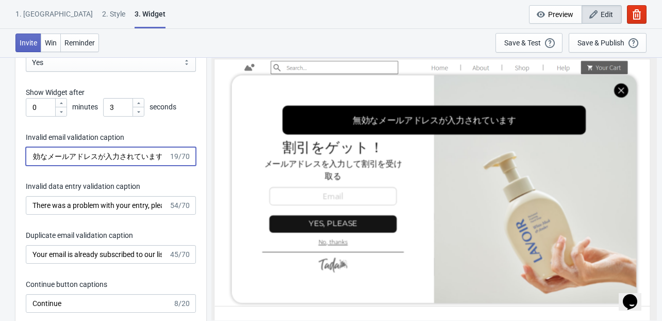
scroll to position [0, 0]
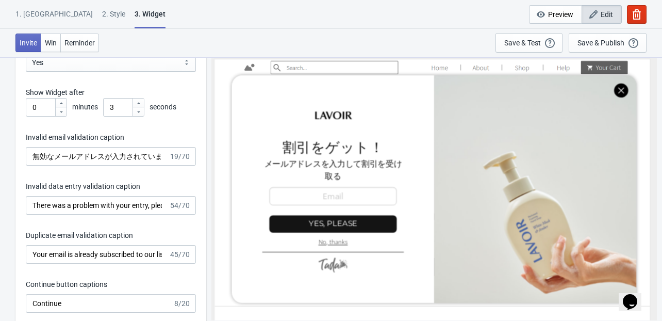
click at [20, 170] on div "Pop-Up title captions 割引をゲット！ 7/25 Invitation Instruction Captions メールアドレスを入力して…" at bounding box center [110, 194] width 191 height 538
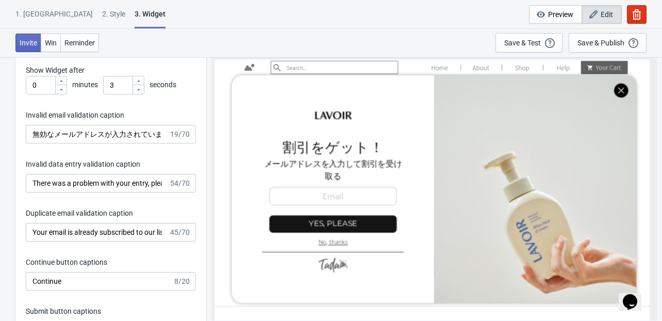
scroll to position [1608, 0]
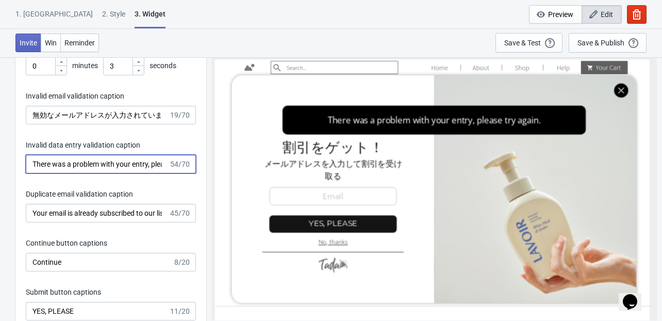
click at [84, 166] on input "There was a problem with your entry, please try again." at bounding box center [97, 164] width 143 height 19
paste input "入力内容に問題があります。もう一度お試しください"
type input "入力内容に問題があります。もう一度お試しください"
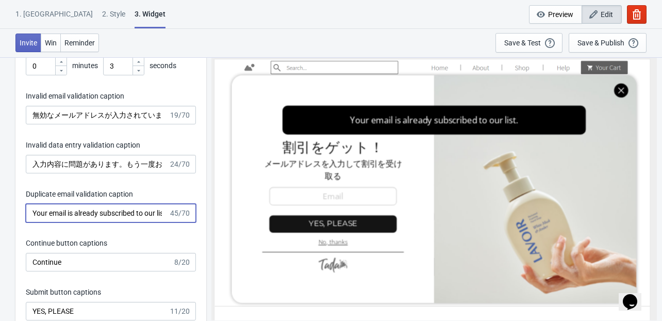
click at [107, 222] on input "Your email is already subscribed to our list." at bounding box center [97, 213] width 143 height 19
paste input "このメールアドレスはすでに登録されています"
type input "このメールアドレスはすでに登録されています"
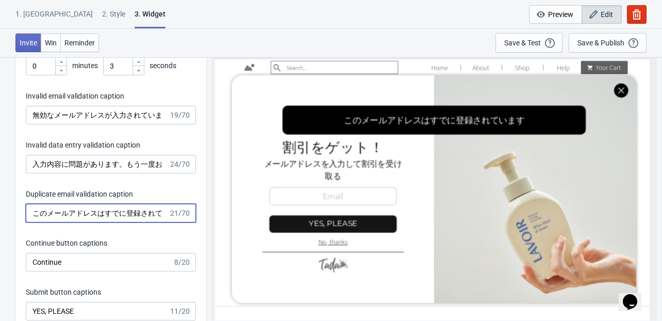
click at [130, 230] on div "Pop-Up title captions 割引をゲット！ 7/25 Invitation Instruction Captions メールアドレスを入力して…" at bounding box center [110, 153] width 191 height 538
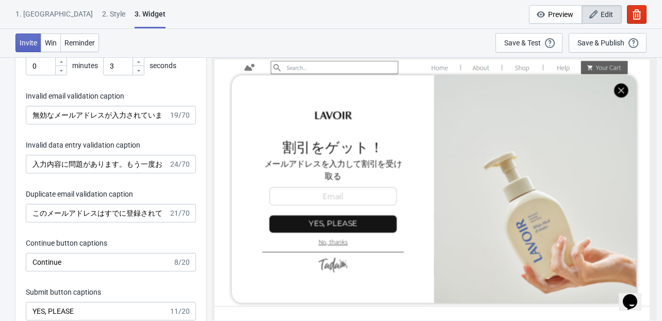
click at [131, 230] on div "Pop-Up title captions 割引をゲット！ 7/25 Invitation Instruction Captions メールアドレスを入力して…" at bounding box center [110, 153] width 191 height 538
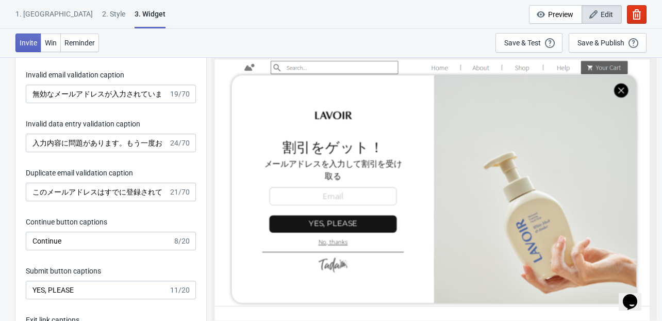
scroll to position [1649, 0]
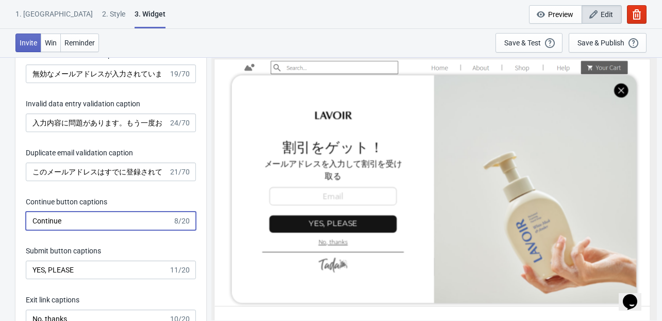
drag, startPoint x: 64, startPoint y: 219, endPoint x: 2, endPoint y: 219, distance: 61.9
paste input "続ける"
type input "続ける"
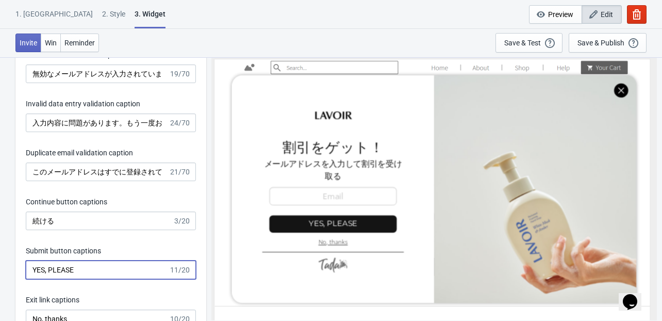
drag, startPoint x: 77, startPoint y: 274, endPoint x: 11, endPoint y: 269, distance: 66.2
paste input "はい、お願いします"
type input "はい、お願いします"
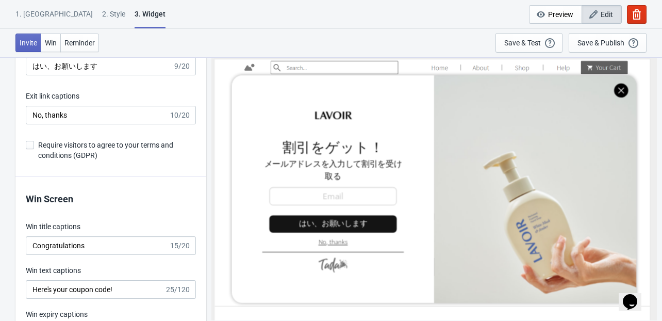
scroll to position [1814, 0]
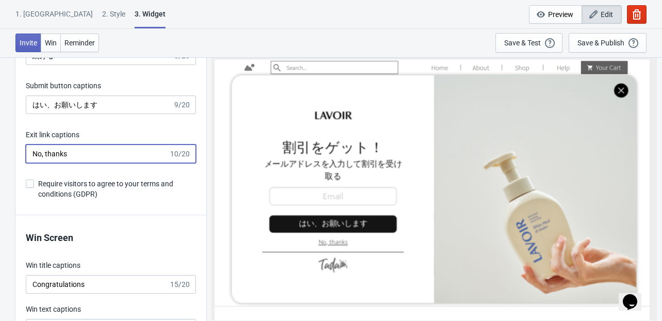
click at [132, 161] on input "No, thanks" at bounding box center [97, 153] width 143 height 19
drag, startPoint x: 120, startPoint y: 157, endPoint x: 43, endPoint y: 155, distance: 76.3
click at [43, 155] on input "No, thanks" at bounding box center [97, 153] width 143 height 19
click at [42, 158] on input "No, thanks" at bounding box center [97, 153] width 143 height 19
drag, startPoint x: 31, startPoint y: 153, endPoint x: 105, endPoint y: 157, distance: 73.8
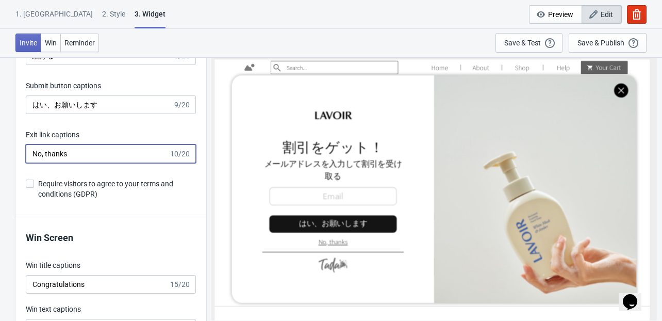
click at [105, 157] on input "No, thanks" at bounding box center [97, 153] width 143 height 19
paste input "いいえ、結構です"
type input "いいえ、結構です"
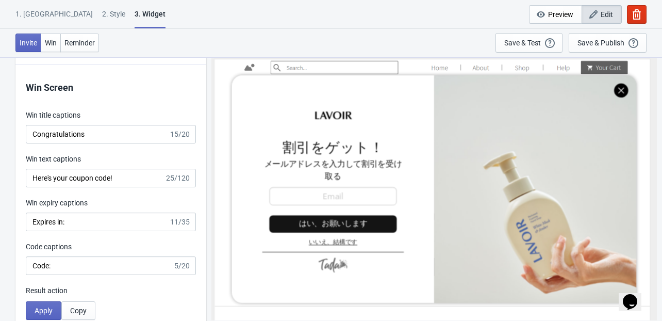
scroll to position [1979, 0]
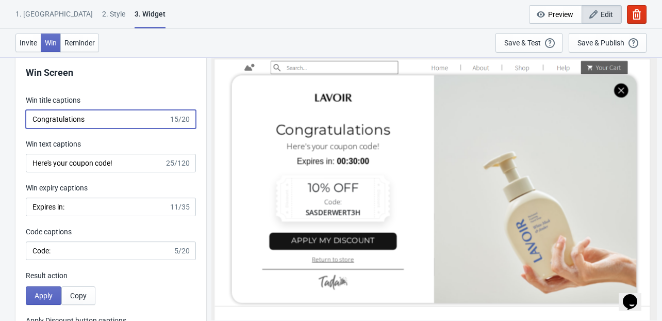
click at [105, 116] on input "Congratulations" at bounding box center [97, 119] width 143 height 19
drag, startPoint x: 87, startPoint y: 118, endPoint x: 28, endPoint y: 123, distance: 59.0
click at [28, 123] on input "Congratulations" at bounding box center [97, 119] width 143 height 19
paste input "おめでとうございます"
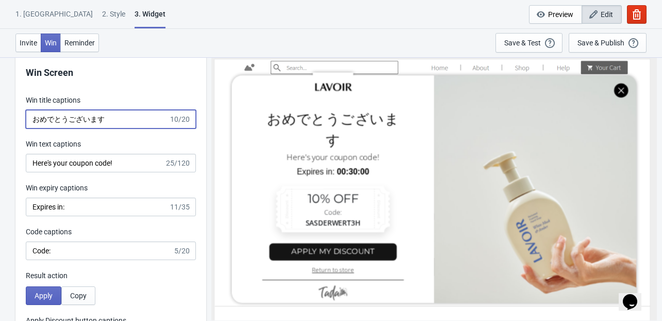
type input "おめでとうございます"
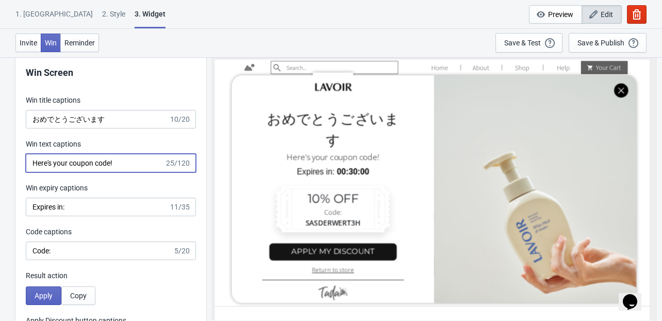
drag, startPoint x: 126, startPoint y: 155, endPoint x: 123, endPoint y: 161, distance: 7.6
click at [126, 155] on input "Here's your coupon code!" at bounding box center [95, 163] width 139 height 19
drag, startPoint x: 122, startPoint y: 160, endPoint x: 11, endPoint y: 157, distance: 110.9
paste input "あなたのクーポンコードはこちら！"
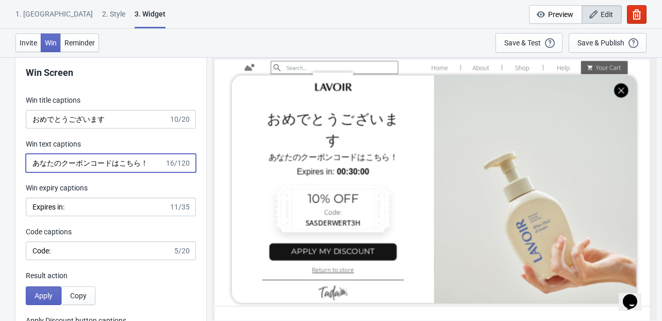
type input "あなたのクーポンコードはこちら！"
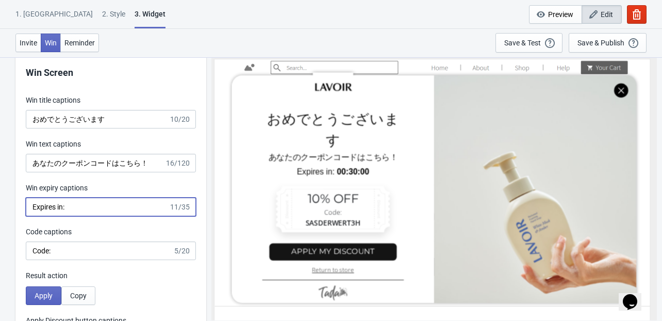
drag, startPoint x: 72, startPoint y: 211, endPoint x: 4, endPoint y: 196, distance: 70.3
paste input "有効期限："
type input "有効期限："
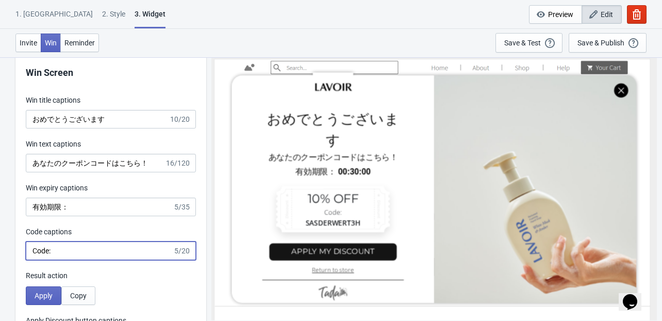
drag, startPoint x: 57, startPoint y: 252, endPoint x: 1, endPoint y: 246, distance: 56.4
paste input "コード："
type input "コード："
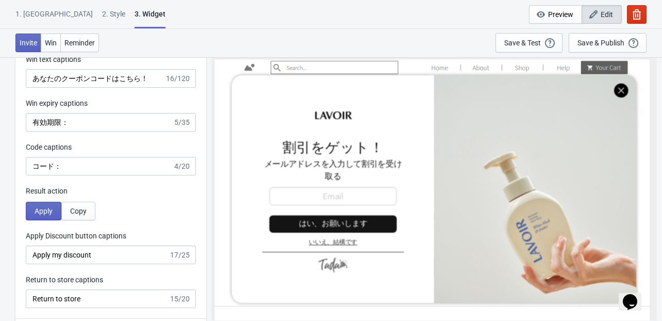
scroll to position [2186, 0]
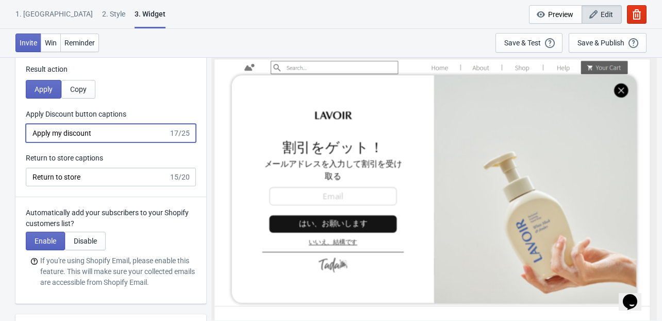
click at [108, 142] on input "Apply my discount" at bounding box center [97, 133] width 143 height 19
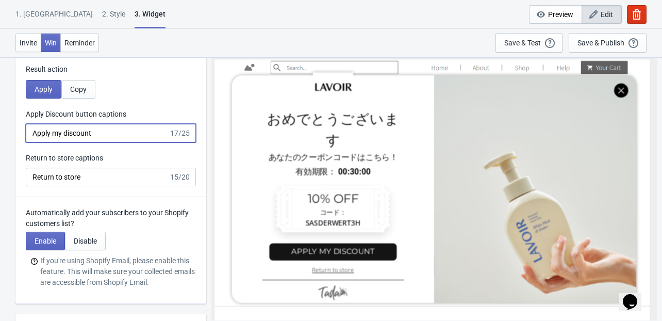
drag, startPoint x: 106, startPoint y: 135, endPoint x: 8, endPoint y: 128, distance: 98.1
paste input "割引を適用する"
type input "割引を適用する"
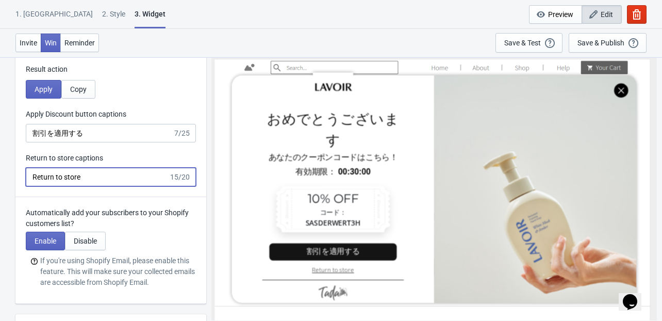
click at [99, 180] on input "Return to store" at bounding box center [97, 177] width 143 height 19
drag, startPoint x: 106, startPoint y: 175, endPoint x: 3, endPoint y: 175, distance: 102.6
paste input "ストアに戻る"
type input "ストアに戻る"
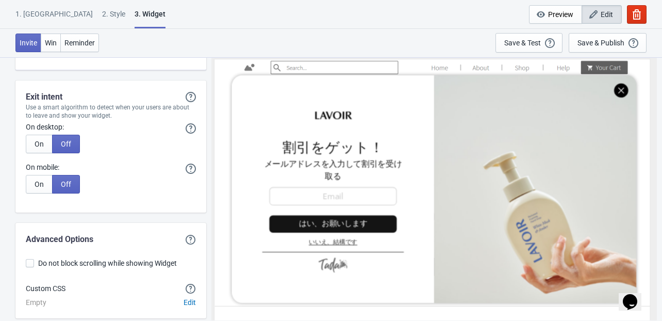
scroll to position [2641, 0]
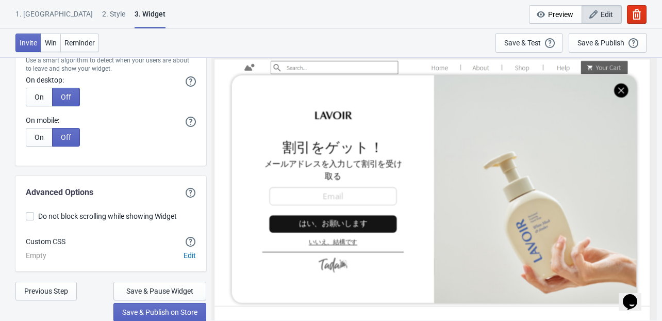
click at [85, 296] on div "Previous Step Save & Pause Widget Save & Publish on Store" at bounding box center [110, 290] width 191 height 19
click at [90, 289] on div "Previous Step Save & Pause Widget Save & Publish on Store" at bounding box center [110, 290] width 191 height 19
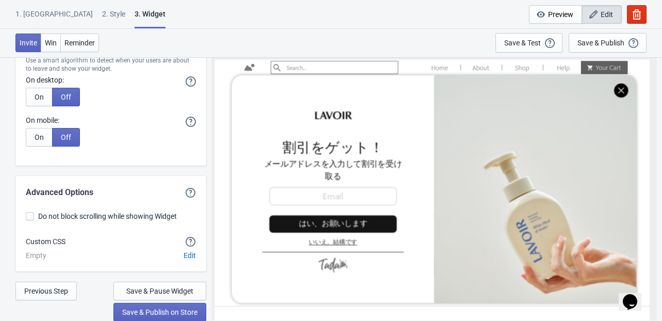
click at [101, 289] on div "Previous Step Save & Pause Widget Save & Publish on Store" at bounding box center [110, 290] width 191 height 19
click at [99, 288] on div "Previous Step Save & Pause Widget Save & Publish on Store" at bounding box center [110, 290] width 191 height 19
click at [154, 308] on span "Save & Publish on Store" at bounding box center [159, 312] width 75 height 8
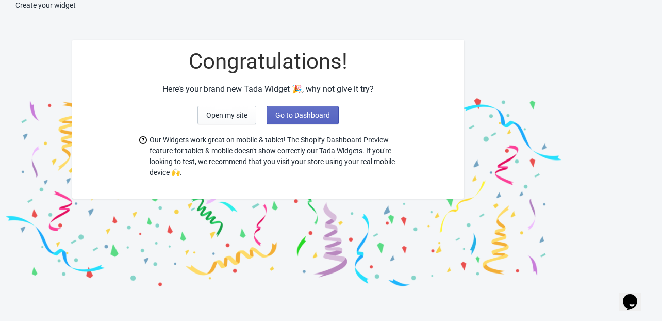
scroll to position [10, 0]
click at [394, 105] on div "Congratulations! Here’s your brand new Tada Widget 🎉, why not give it try? Open…" at bounding box center [268, 119] width 392 height 159
click at [342, 241] on img at bounding box center [424, 159] width 283 height 260
click at [313, 182] on div "Congratulations! Here’s your brand new Tada Widget 🎉, why not give it try? Open…" at bounding box center [268, 119] width 392 height 159
click at [238, 159] on span "Our Widgets work great on mobile & tablet! The Shopify Dashboard Preview featur…" at bounding box center [272, 156] width 247 height 43
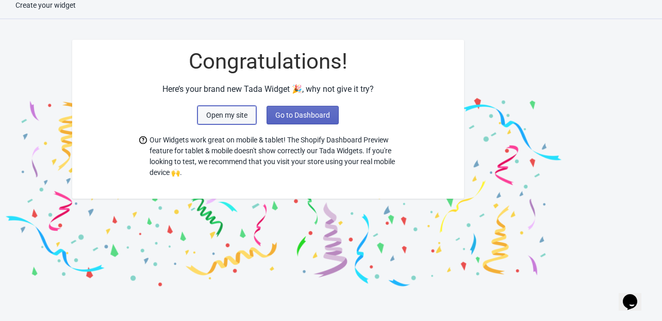
click at [232, 112] on span "Open my site" at bounding box center [226, 115] width 41 height 8
drag, startPoint x: 343, startPoint y: 69, endPoint x: 405, endPoint y: 78, distance: 62.0
click at [344, 69] on div "Congratulations!" at bounding box center [268, 61] width 392 height 23
click at [405, 78] on div "Congratulations! Here’s your brand new Tada Widget 🎉, why not give it try? Open…" at bounding box center [268, 119] width 392 height 159
